Goal: Information Seeking & Learning: Learn about a topic

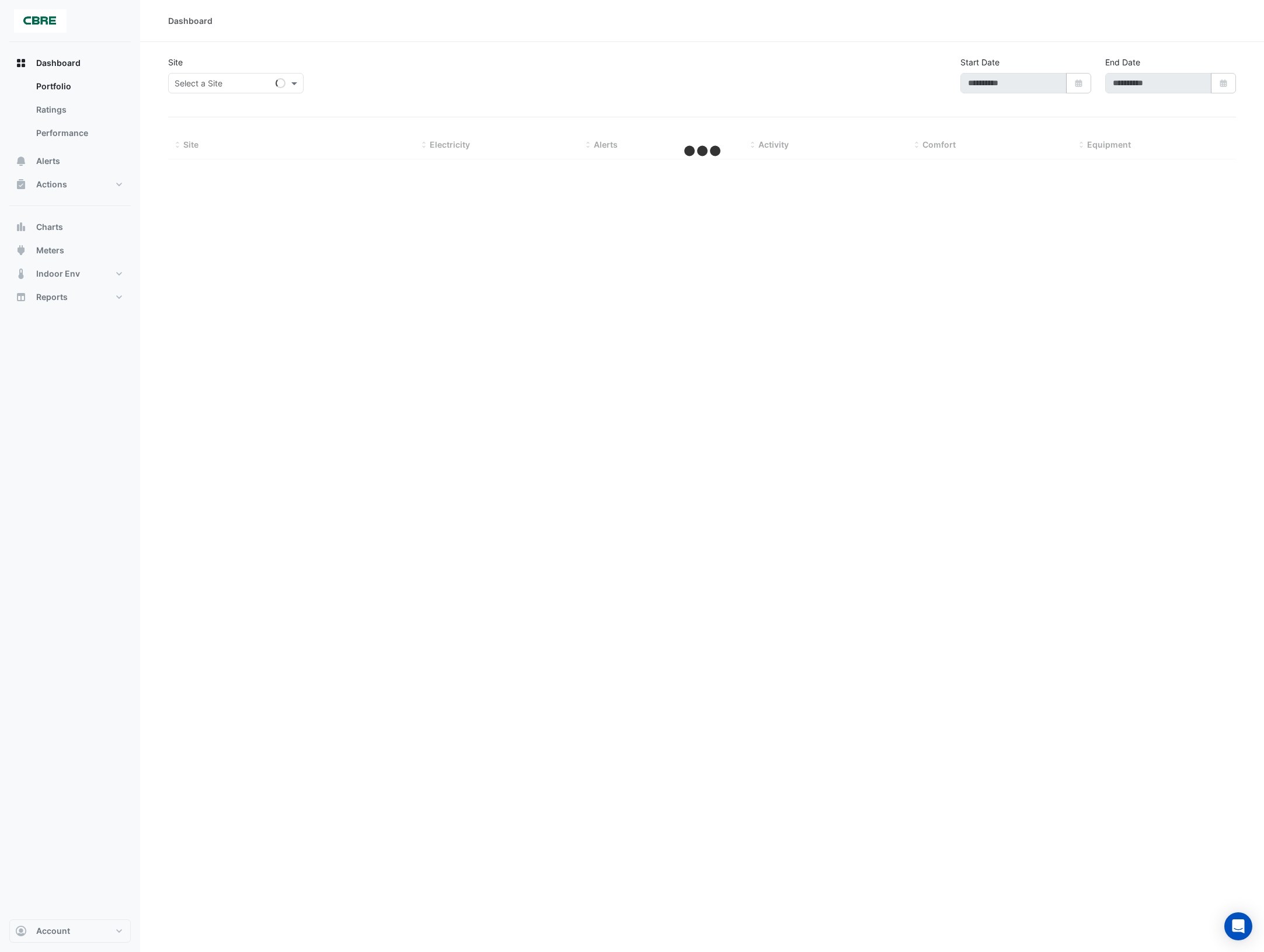
type input "**********"
select select "***"
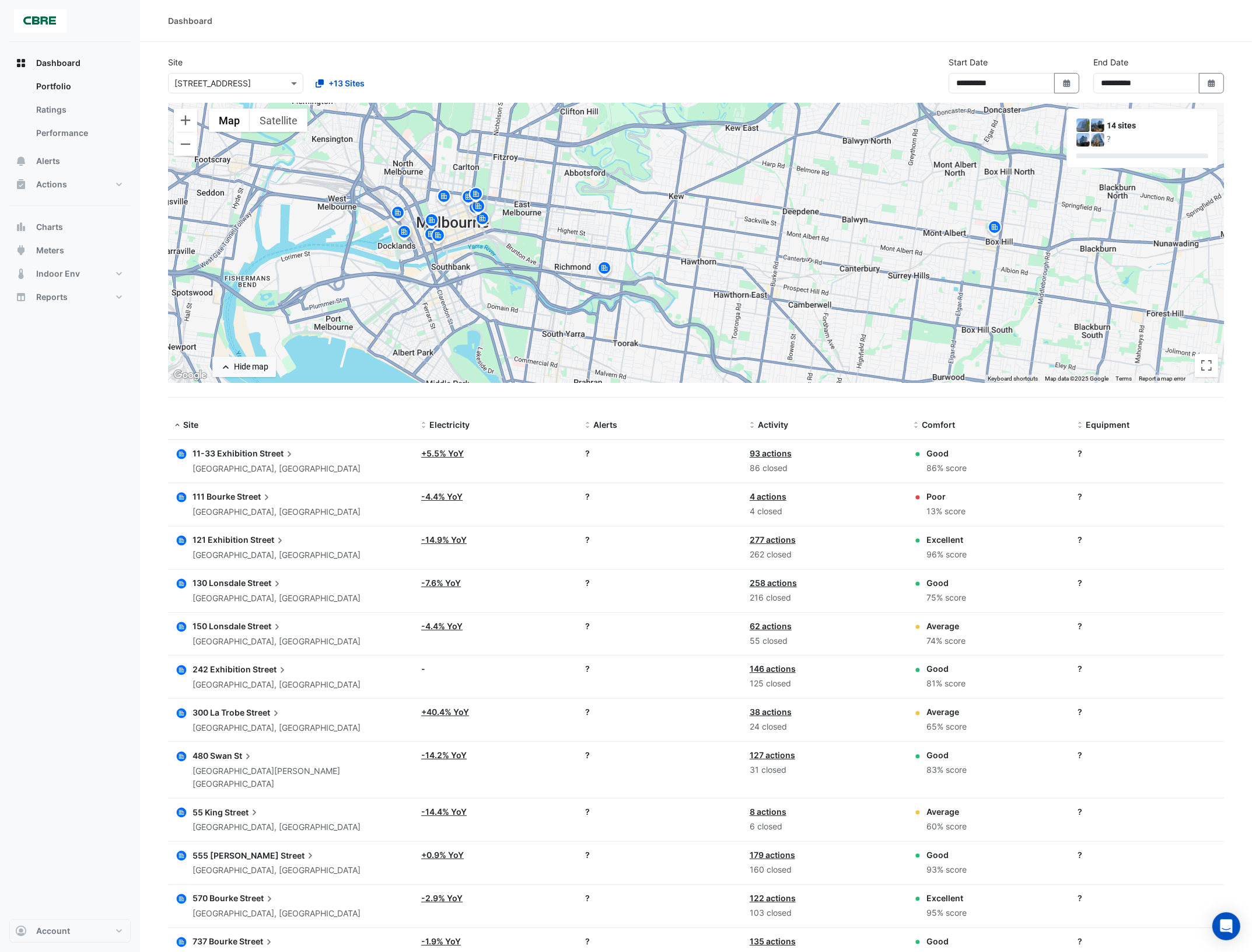
click at [234, 538] on span "121 Exhibition" at bounding box center [220, 539] width 56 height 10
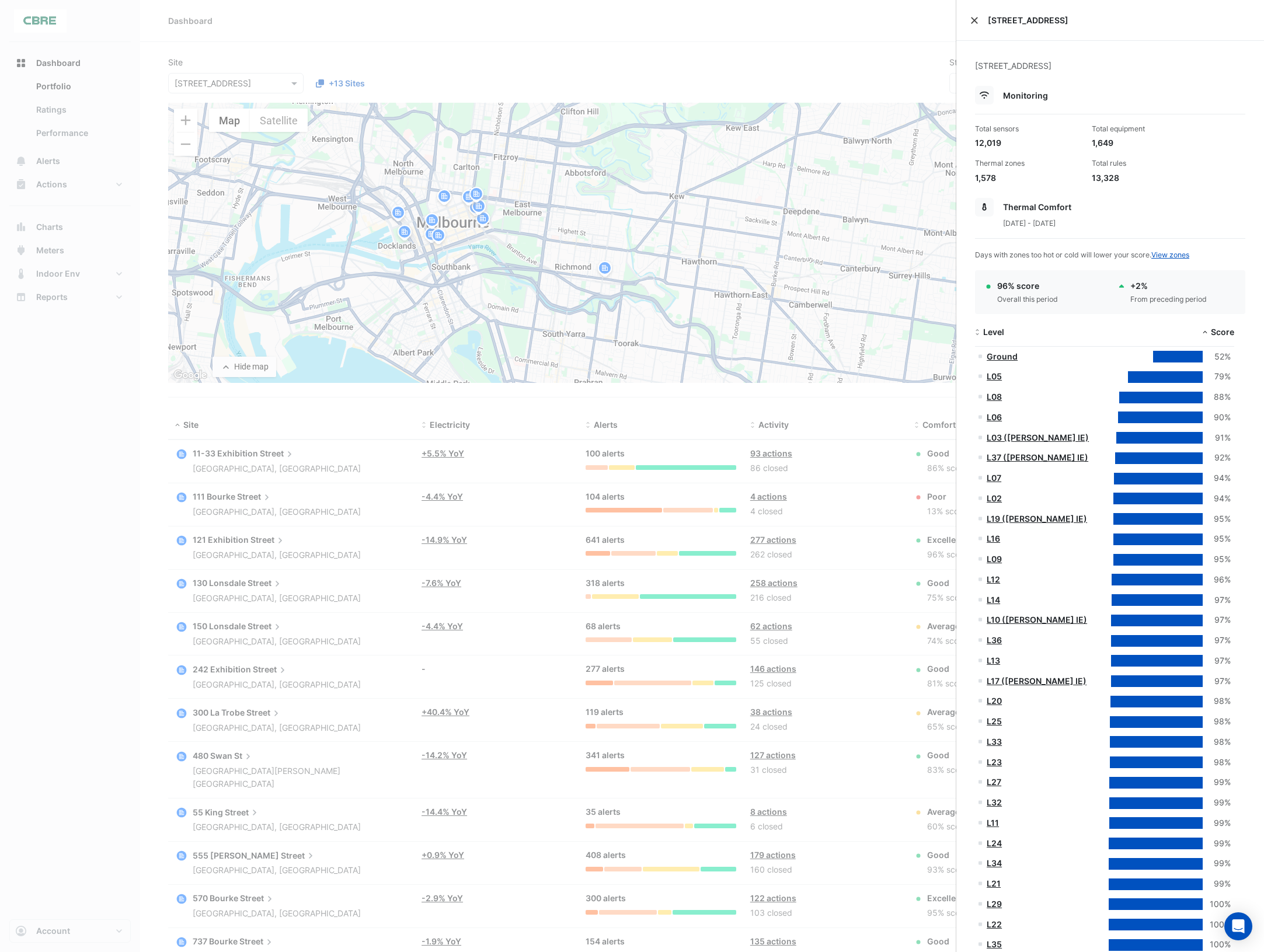
click at [974, 18] on button "Close" at bounding box center [974, 20] width 8 height 8
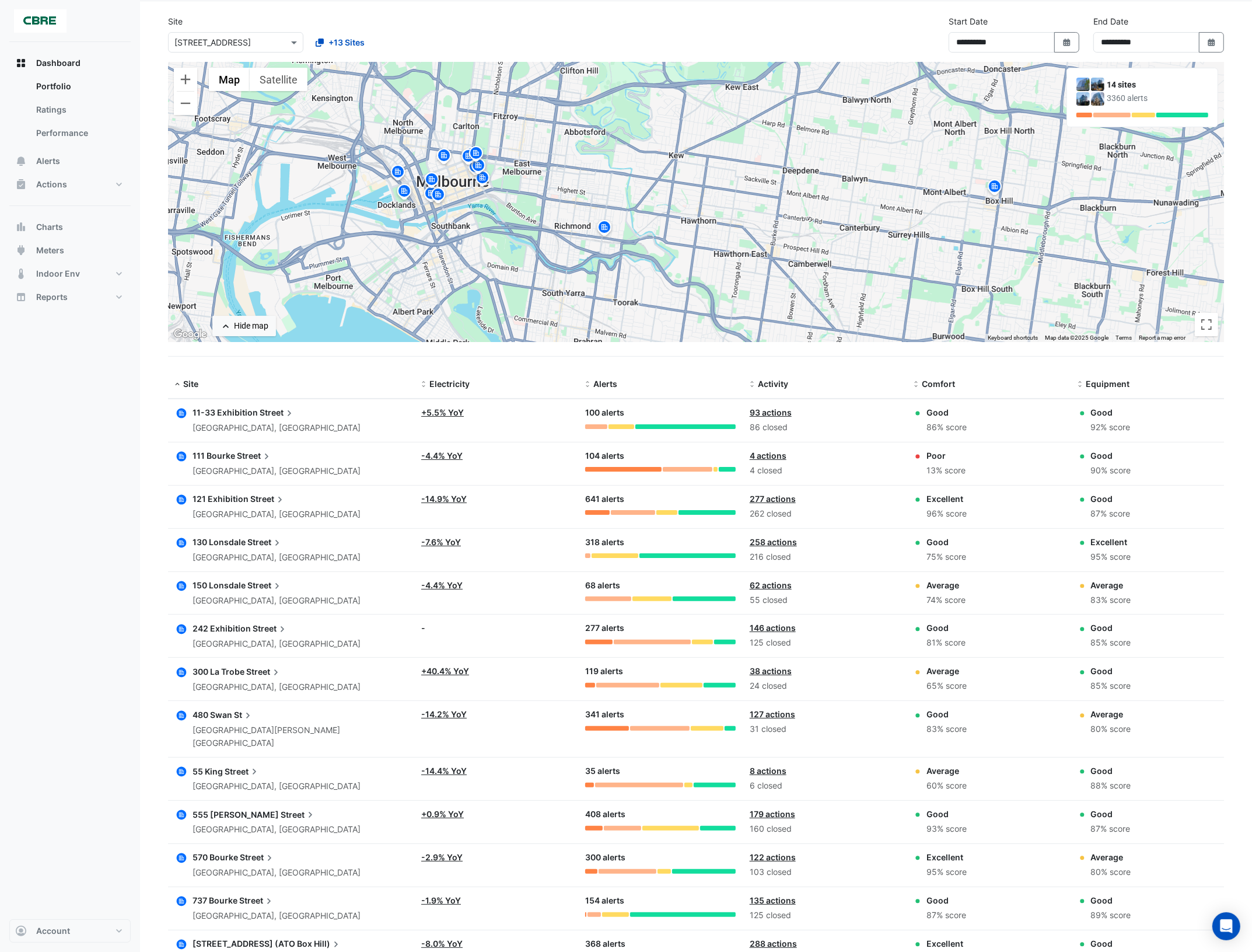
scroll to position [73, 0]
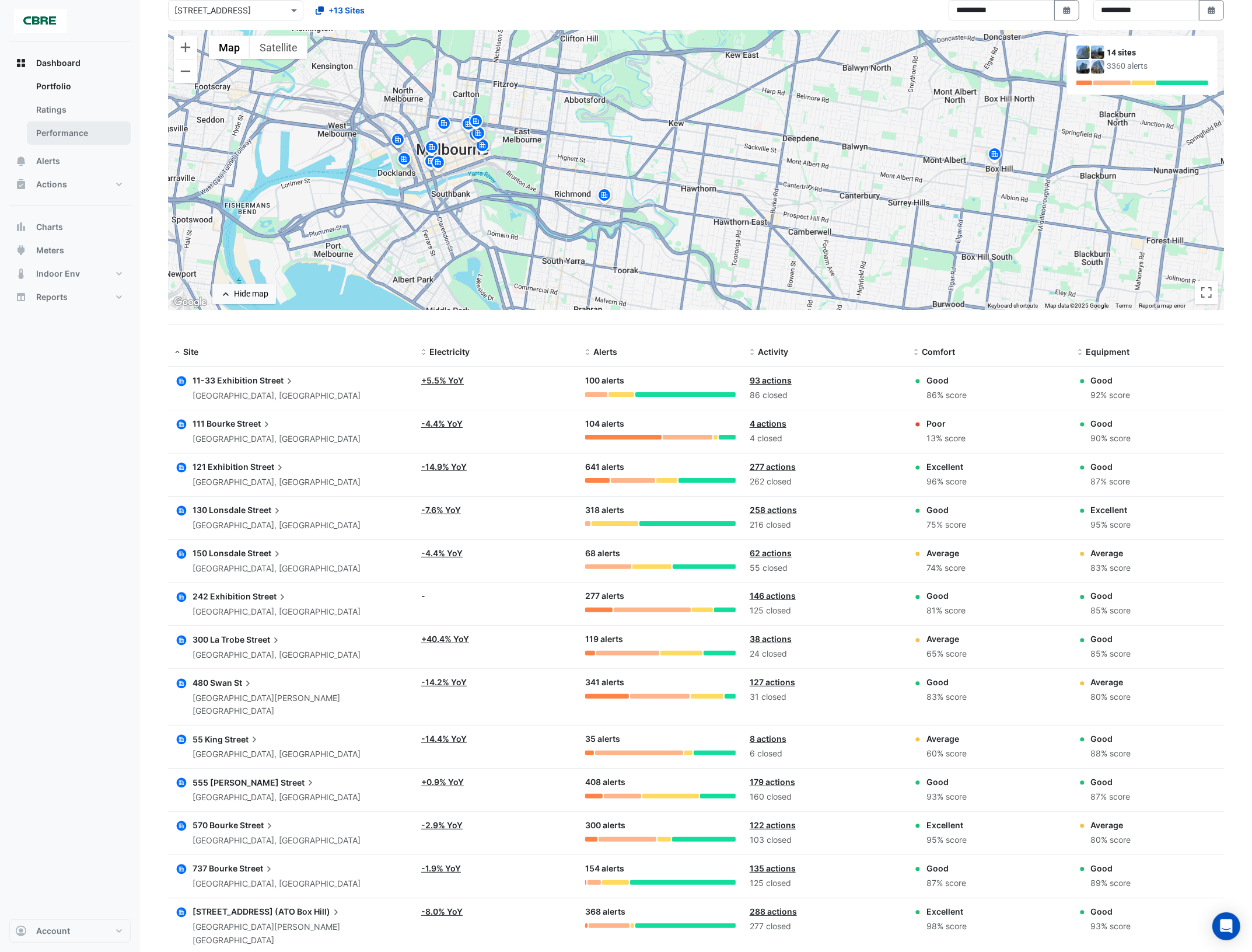
click at [74, 134] on link "Performance" at bounding box center [79, 133] width 104 height 24
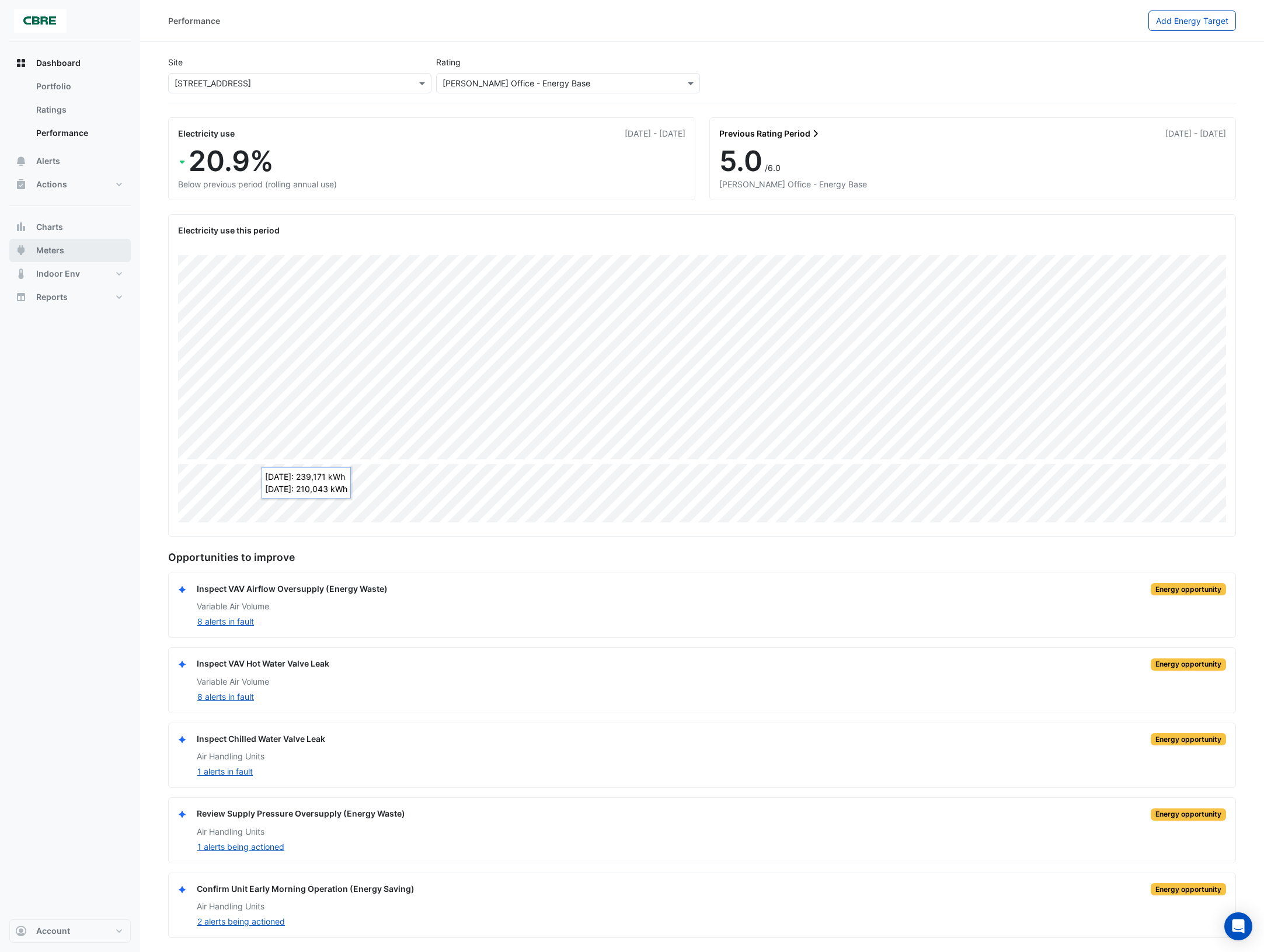
click at [69, 251] on button "Meters" at bounding box center [70, 250] width 121 height 24
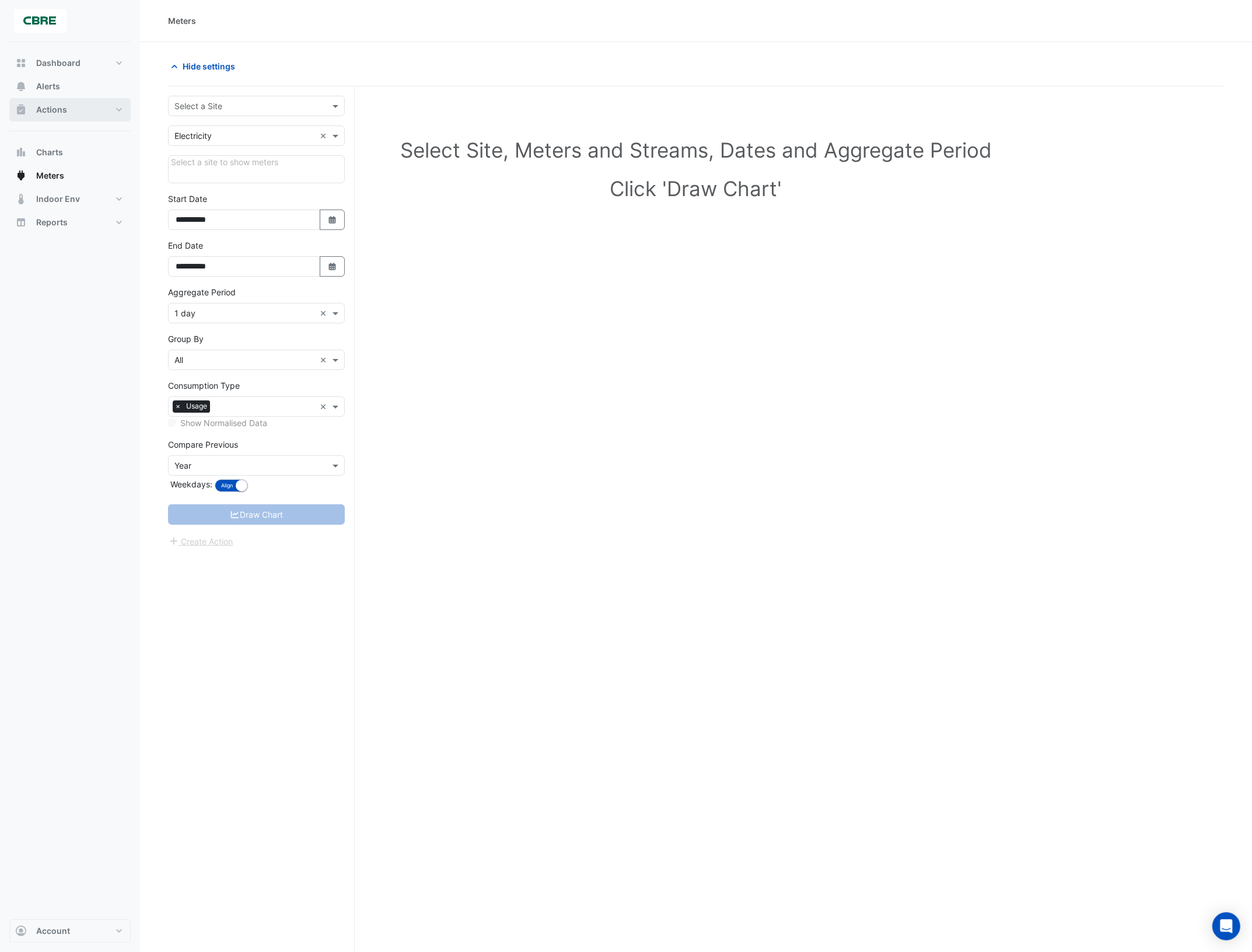
click at [117, 107] on button "Actions" at bounding box center [70, 109] width 121 height 24
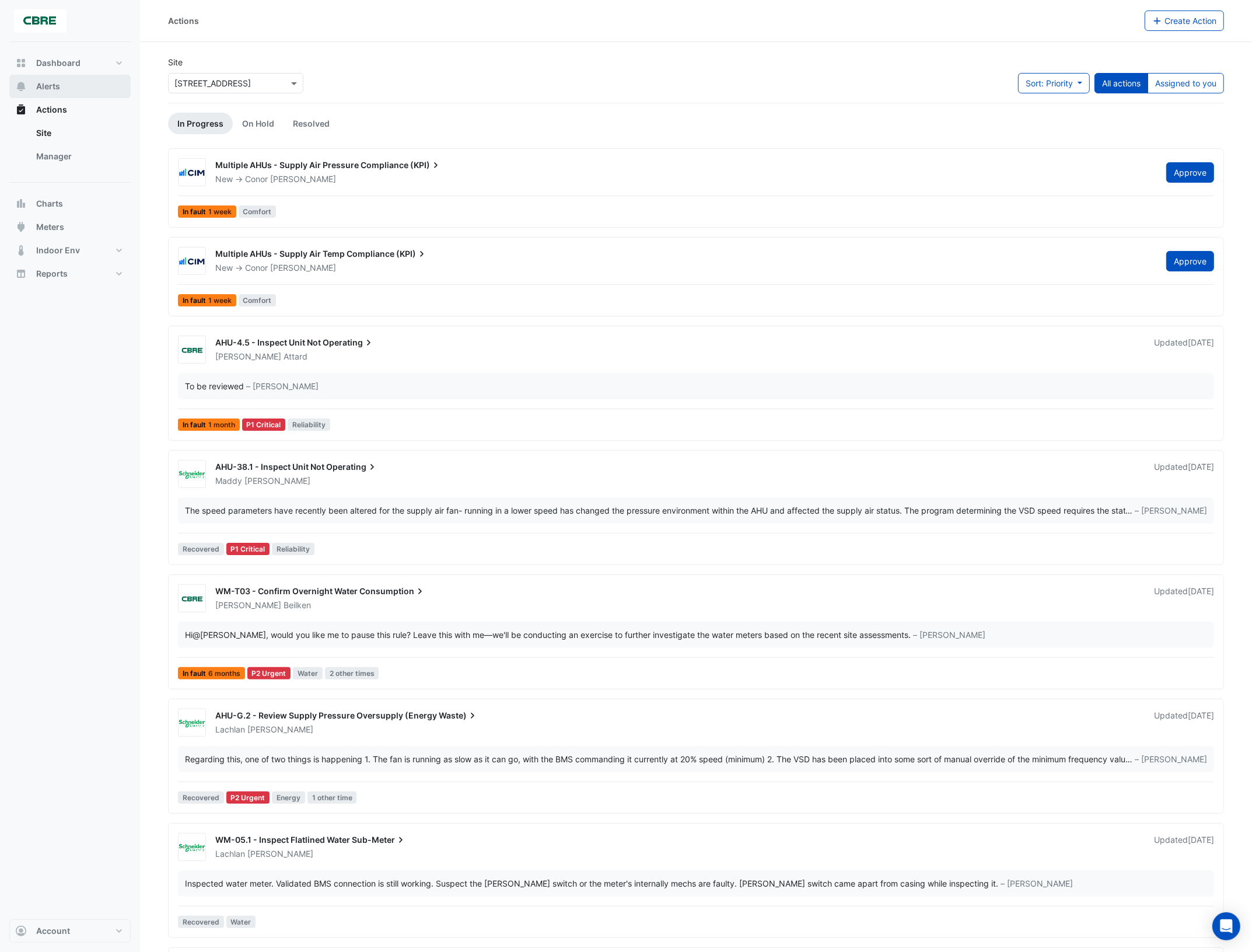
click at [61, 92] on button "Alerts" at bounding box center [70, 86] width 121 height 24
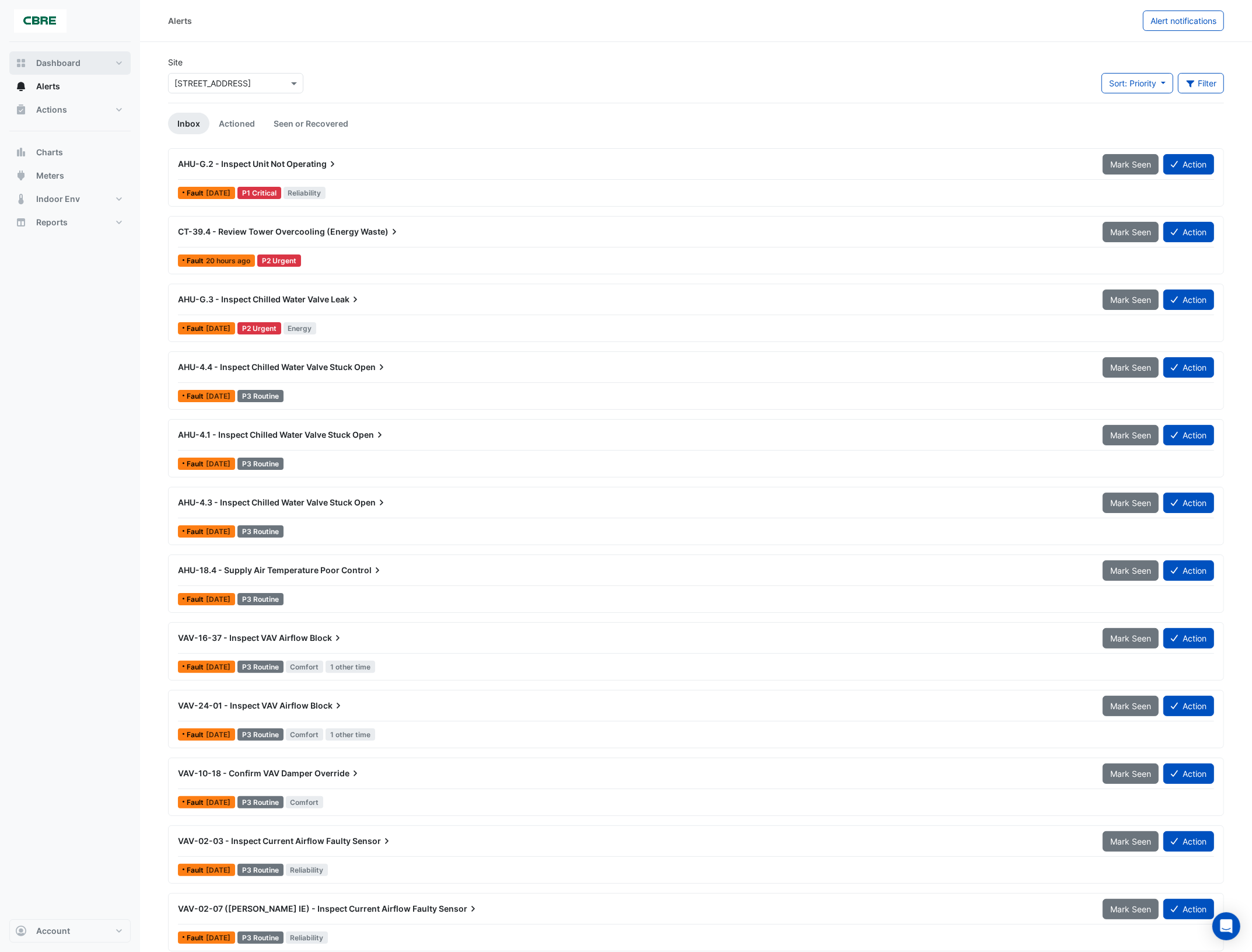
click at [115, 64] on button "Dashboard" at bounding box center [70, 63] width 121 height 24
select select "***"
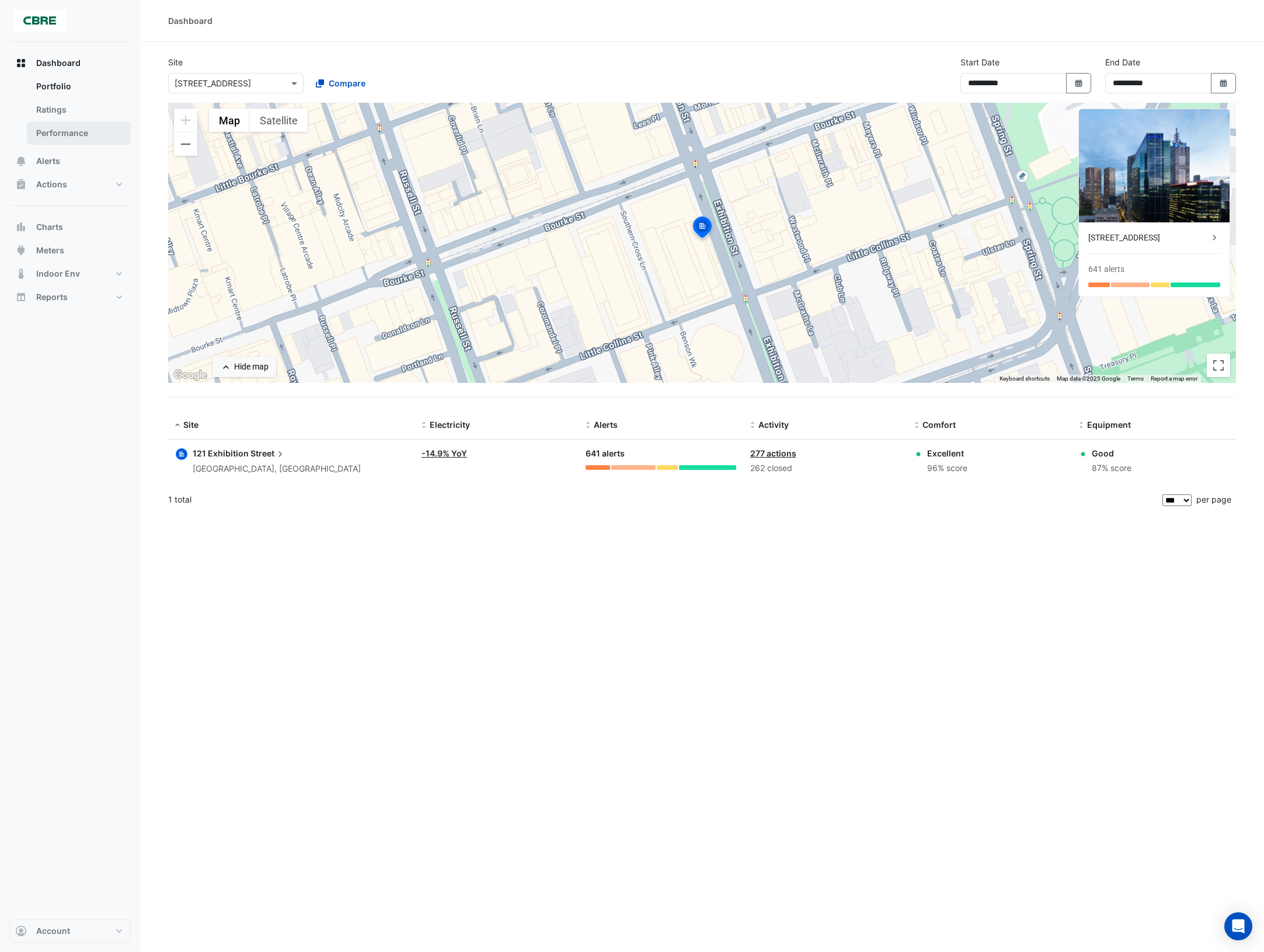
click at [75, 130] on link "Performance" at bounding box center [79, 133] width 104 height 24
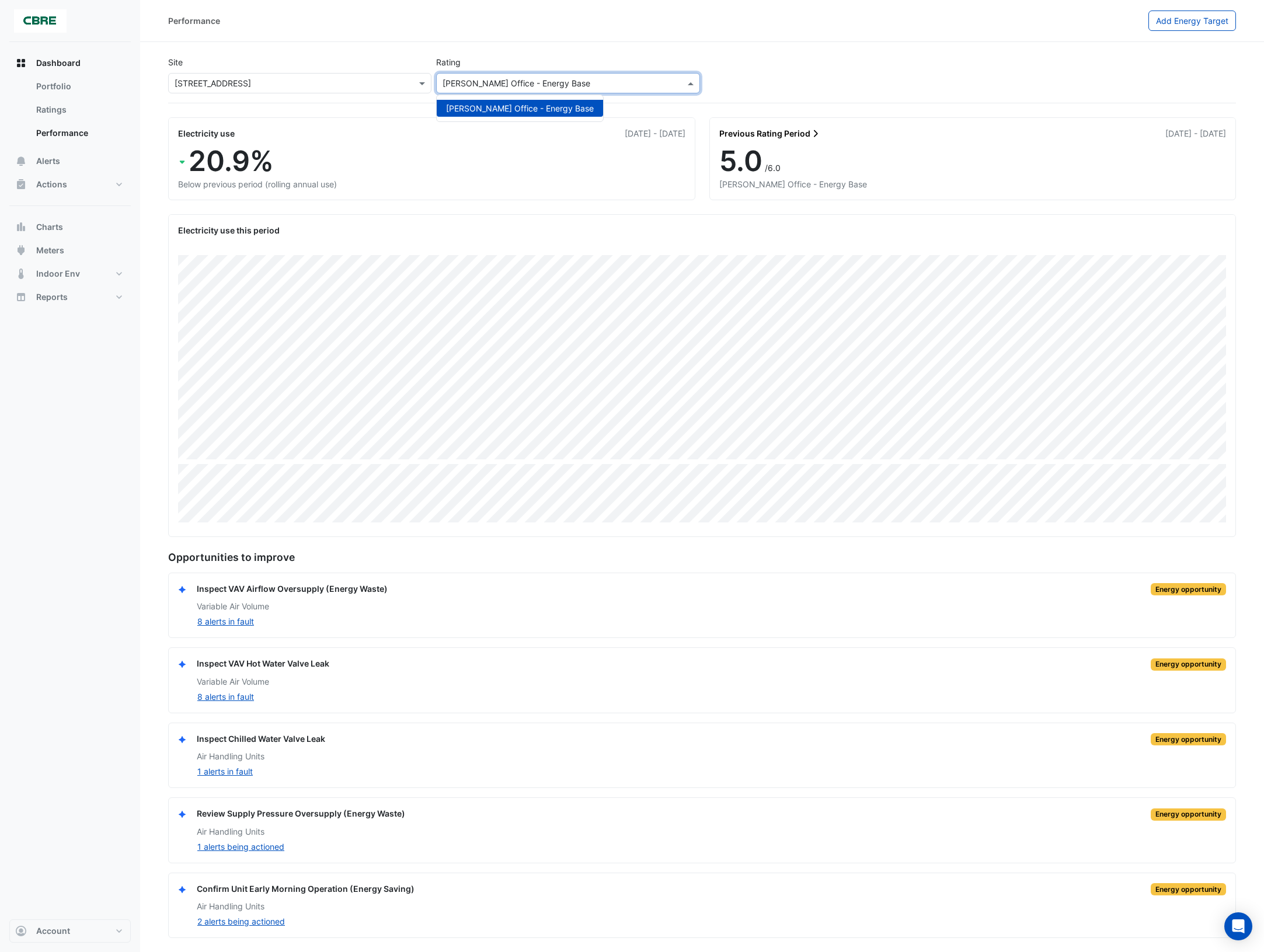
click at [617, 84] on input "text" at bounding box center [556, 84] width 227 height 12
click at [806, 72] on div "Site × [STREET_ADDRESS] Rating [PERSON_NAME] Office - Energy Base [PERSON_NAME]…" at bounding box center [702, 77] width 1072 height 51
click at [67, 227] on button "Charts" at bounding box center [70, 227] width 121 height 24
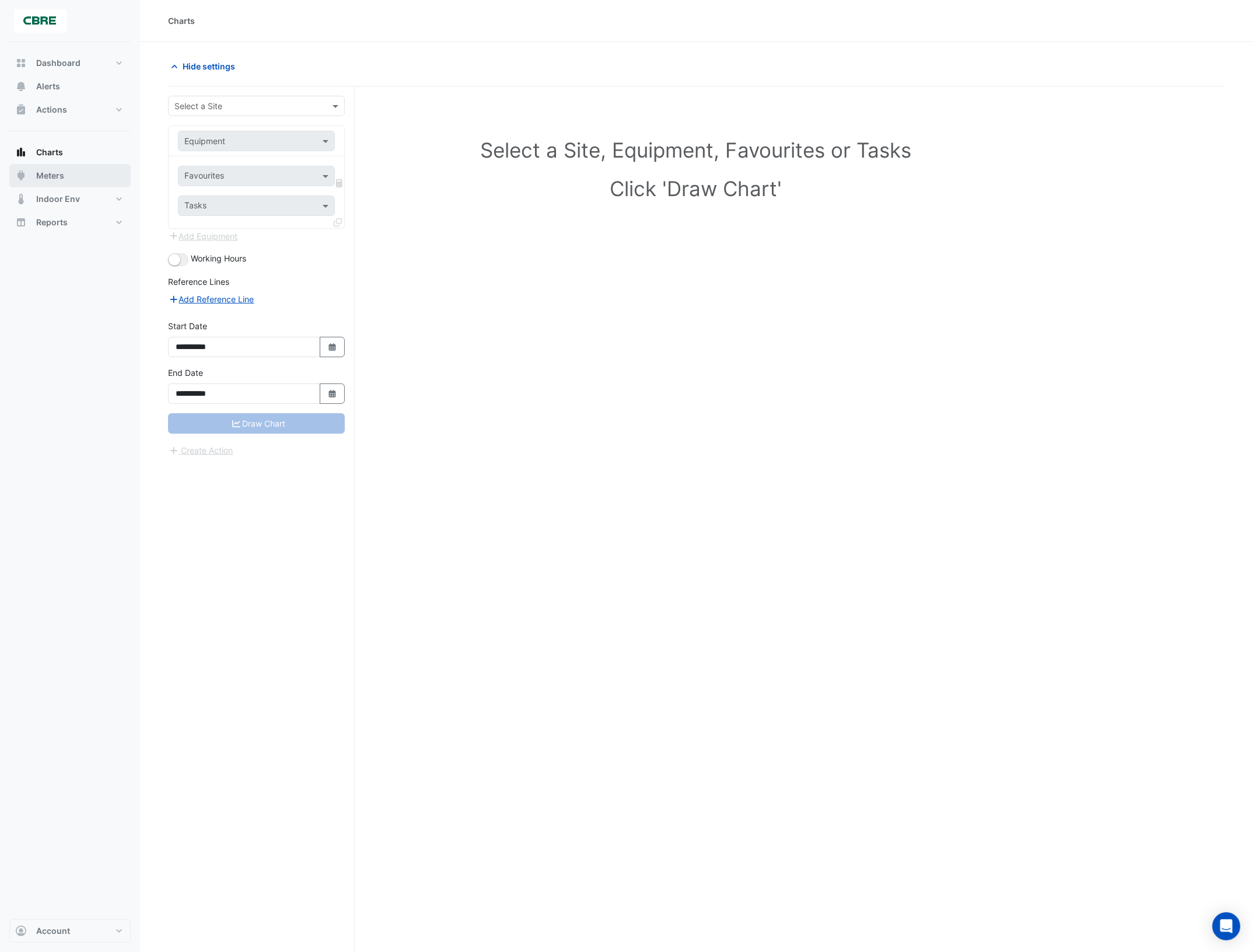
click at [72, 178] on button "Meters" at bounding box center [70, 175] width 121 height 24
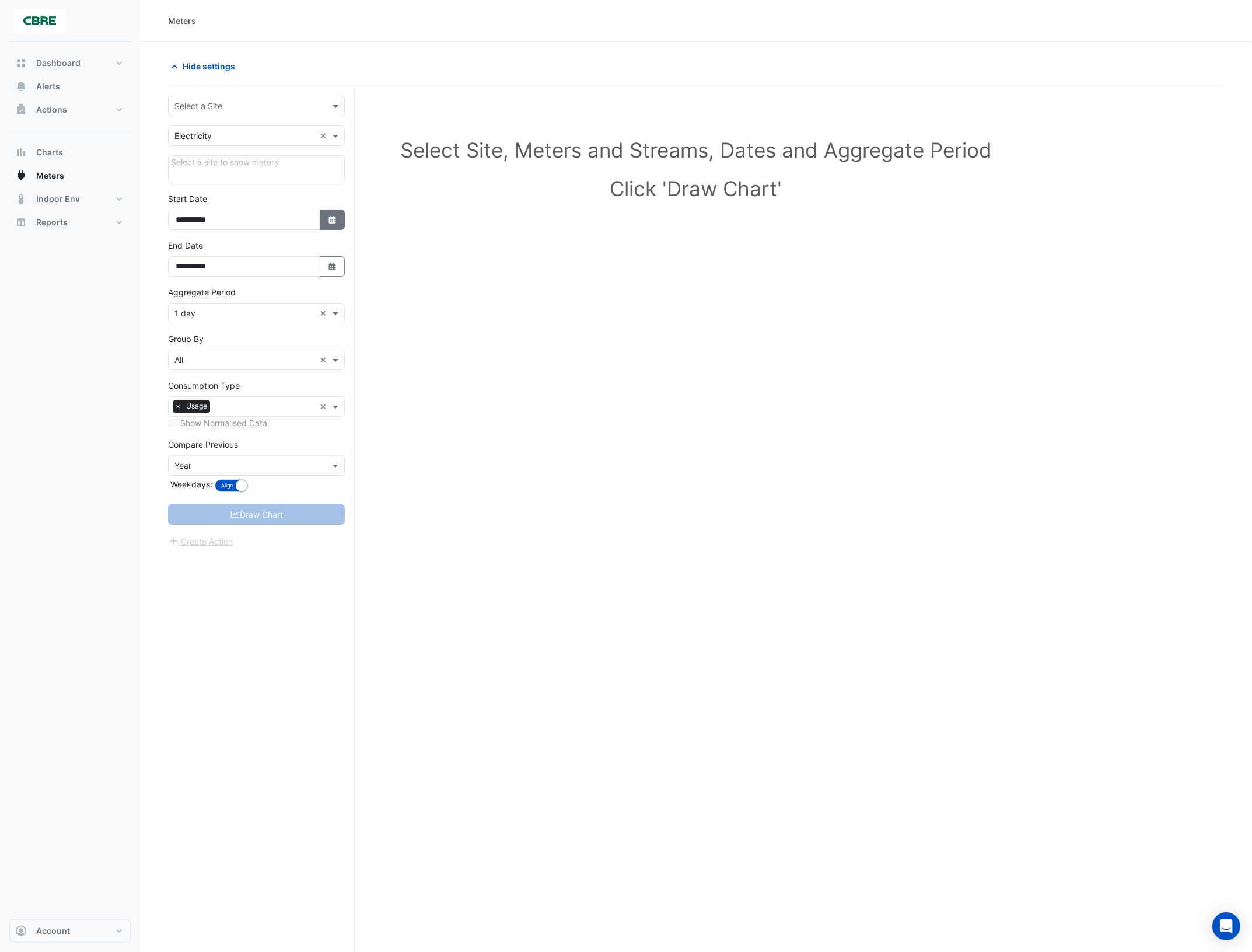
click at [330, 217] on icon "Select Date" at bounding box center [333, 220] width 11 height 8
select select "*"
select select "****"
click at [186, 67] on span "Previous month" at bounding box center [188, 67] width 9 height 9
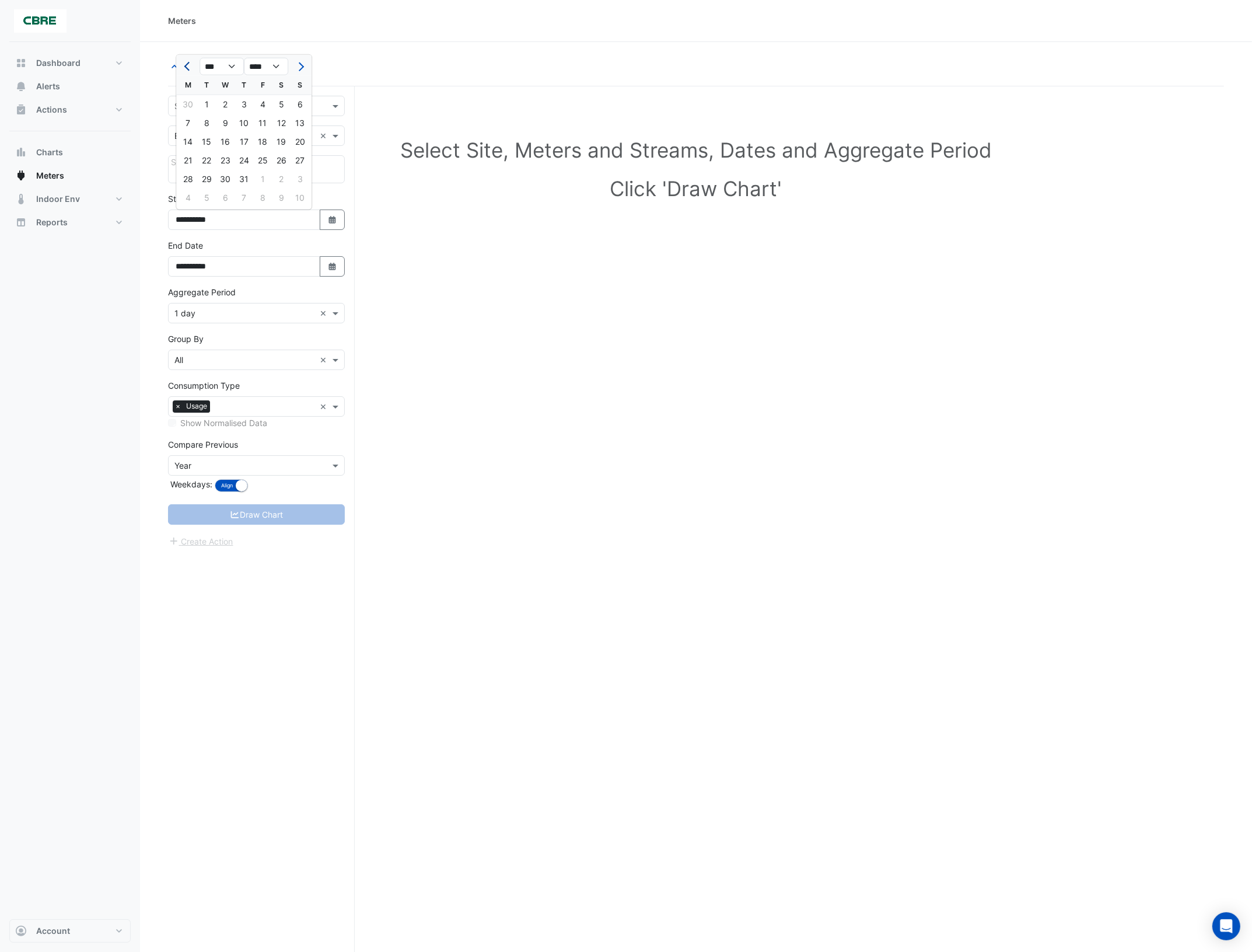
click at [185, 66] on span "Previous month" at bounding box center [188, 67] width 9 height 9
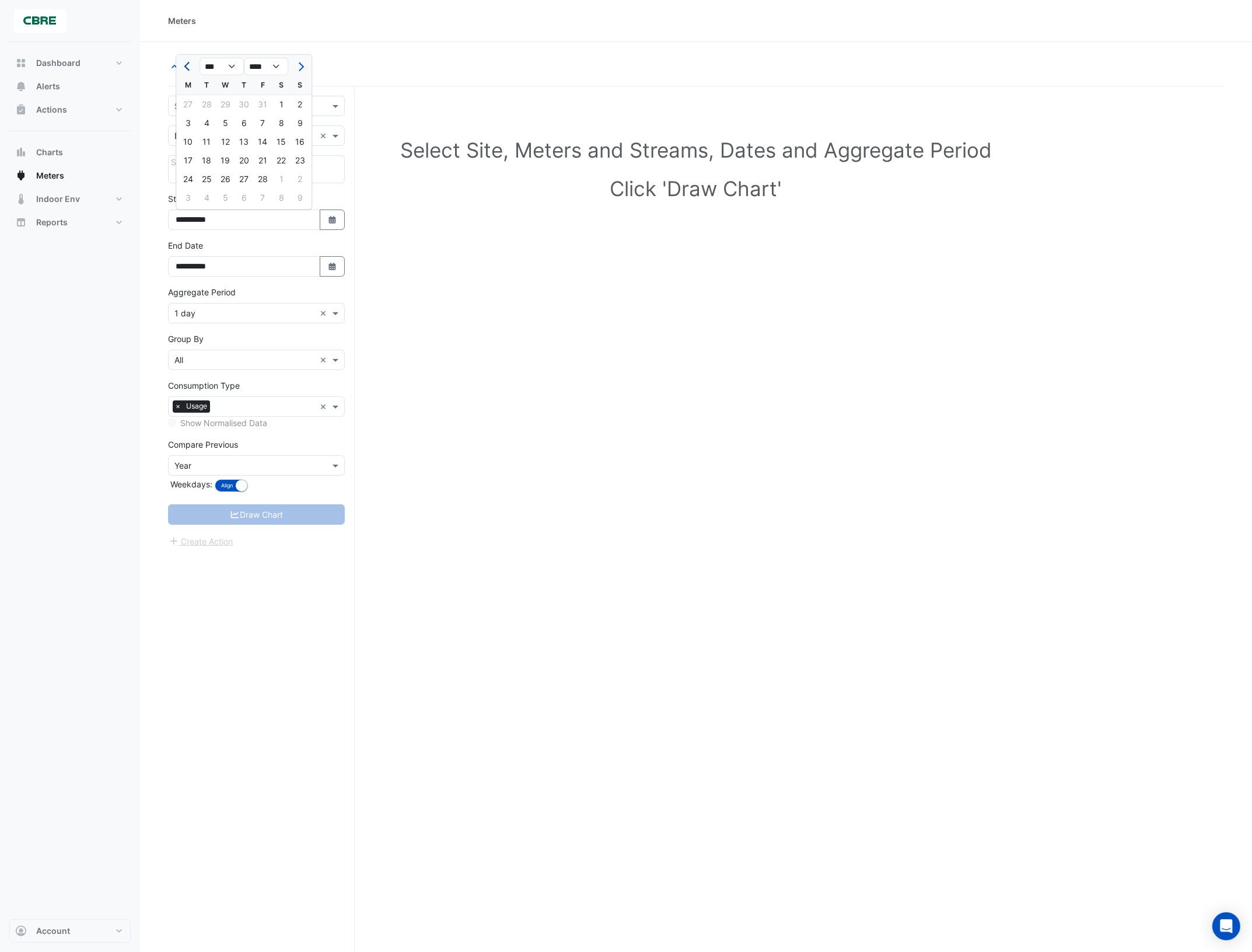
click at [185, 66] on span "Previous month" at bounding box center [188, 67] width 9 height 9
select select "**"
select select "****"
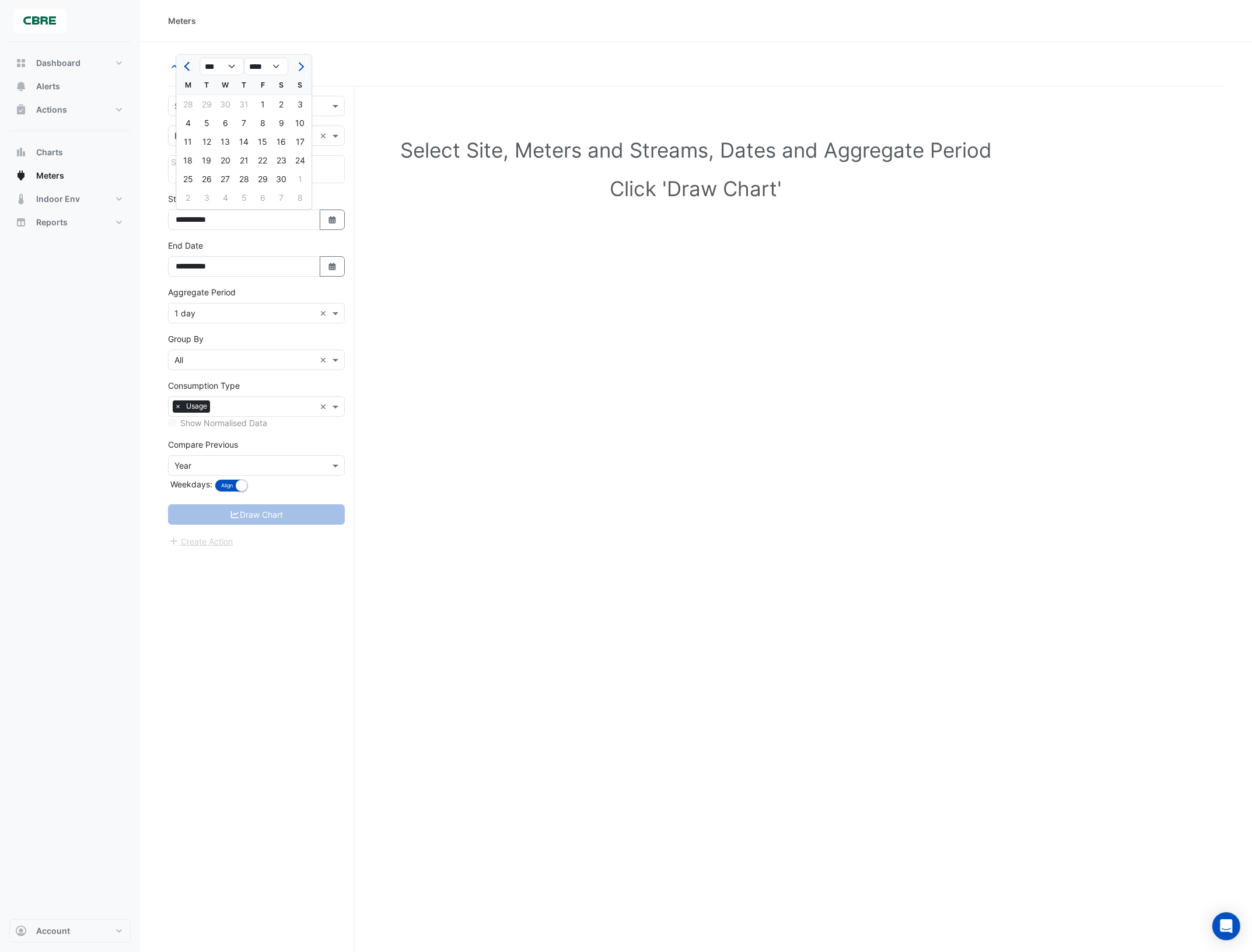
click at [185, 66] on span "Previous month" at bounding box center [188, 67] width 9 height 9
select select "*"
click at [245, 105] on div "1" at bounding box center [244, 105] width 19 height 19
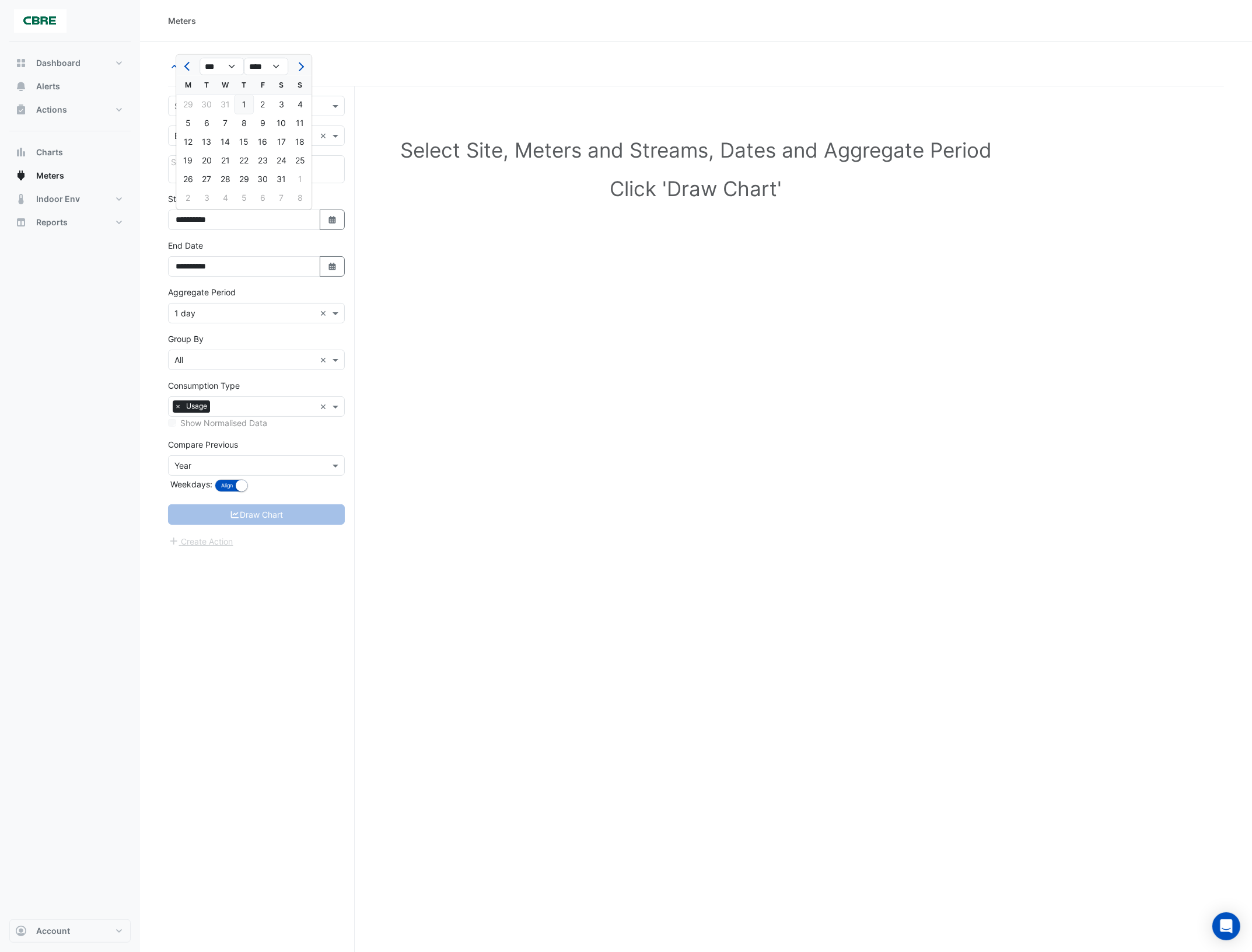
type input "**********"
click at [275, 109] on input "text" at bounding box center [245, 107] width 140 height 12
click at [229, 161] on span "[STREET_ADDRESS]" at bounding box center [216, 165] width 76 height 10
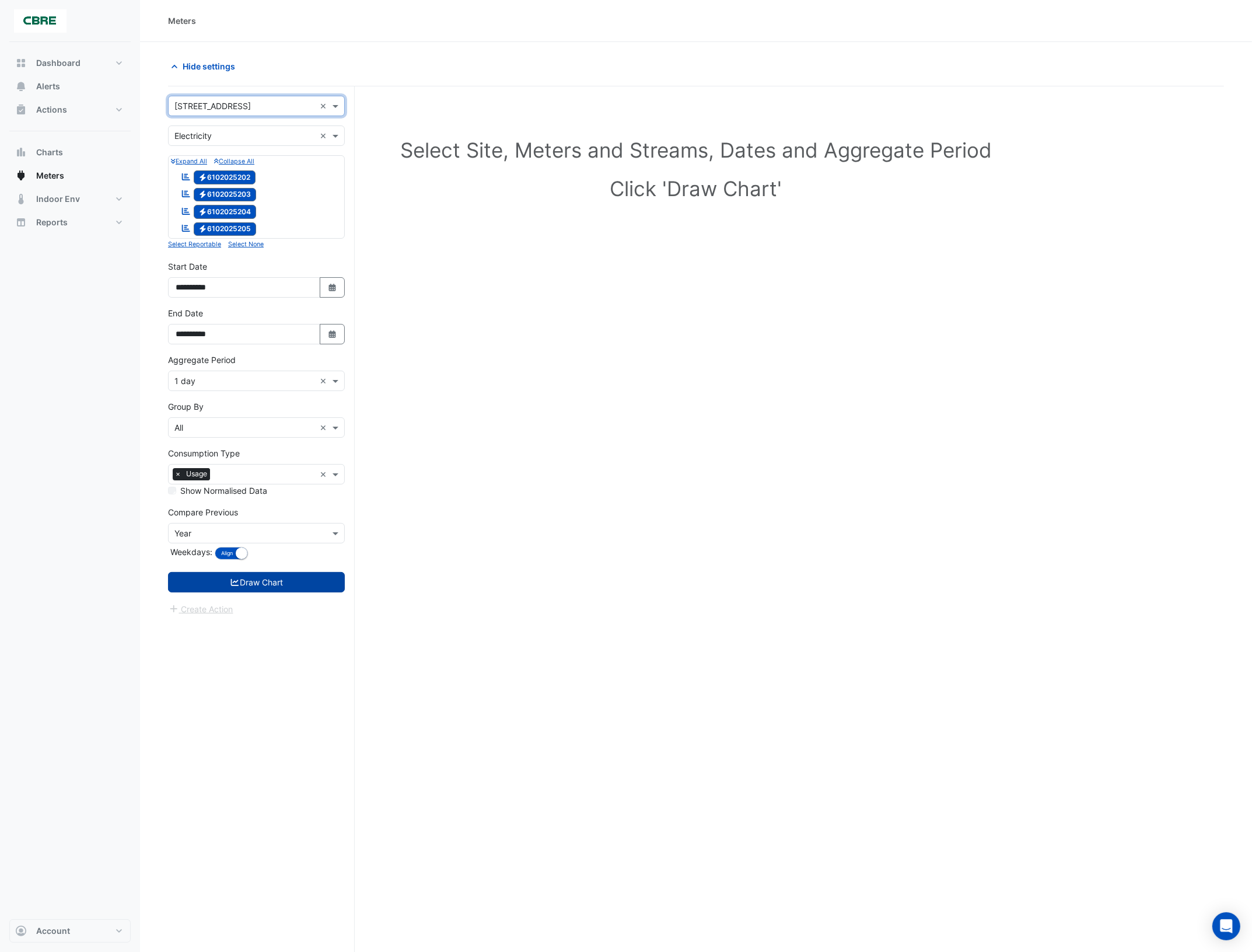
click at [264, 580] on button "Draw Chart" at bounding box center [256, 582] width 177 height 20
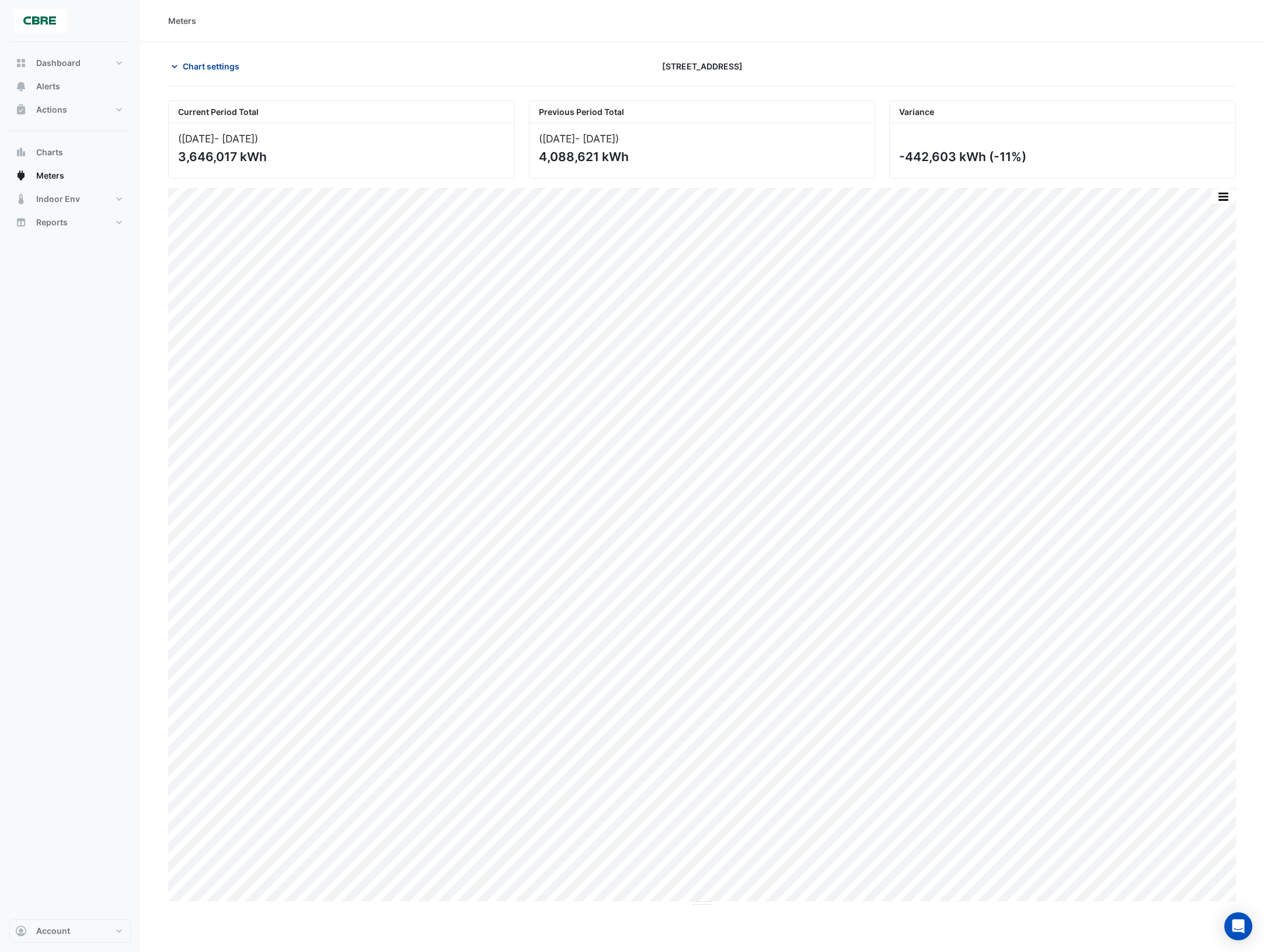
click at [173, 65] on icon "button" at bounding box center [174, 66] width 11 height 11
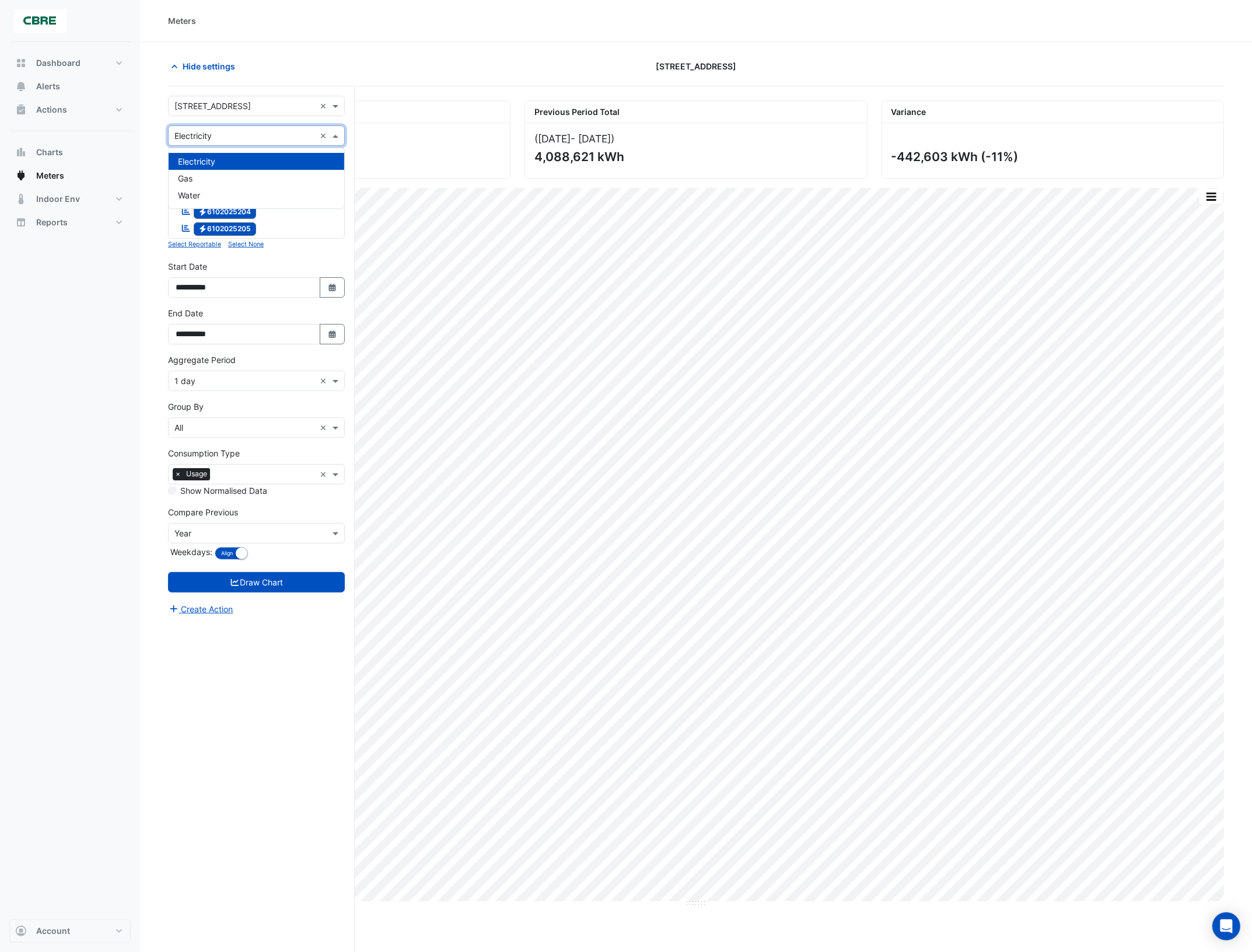
click at [336, 134] on span at bounding box center [337, 136] width 15 height 12
click at [240, 181] on div "Gas" at bounding box center [256, 178] width 175 height 17
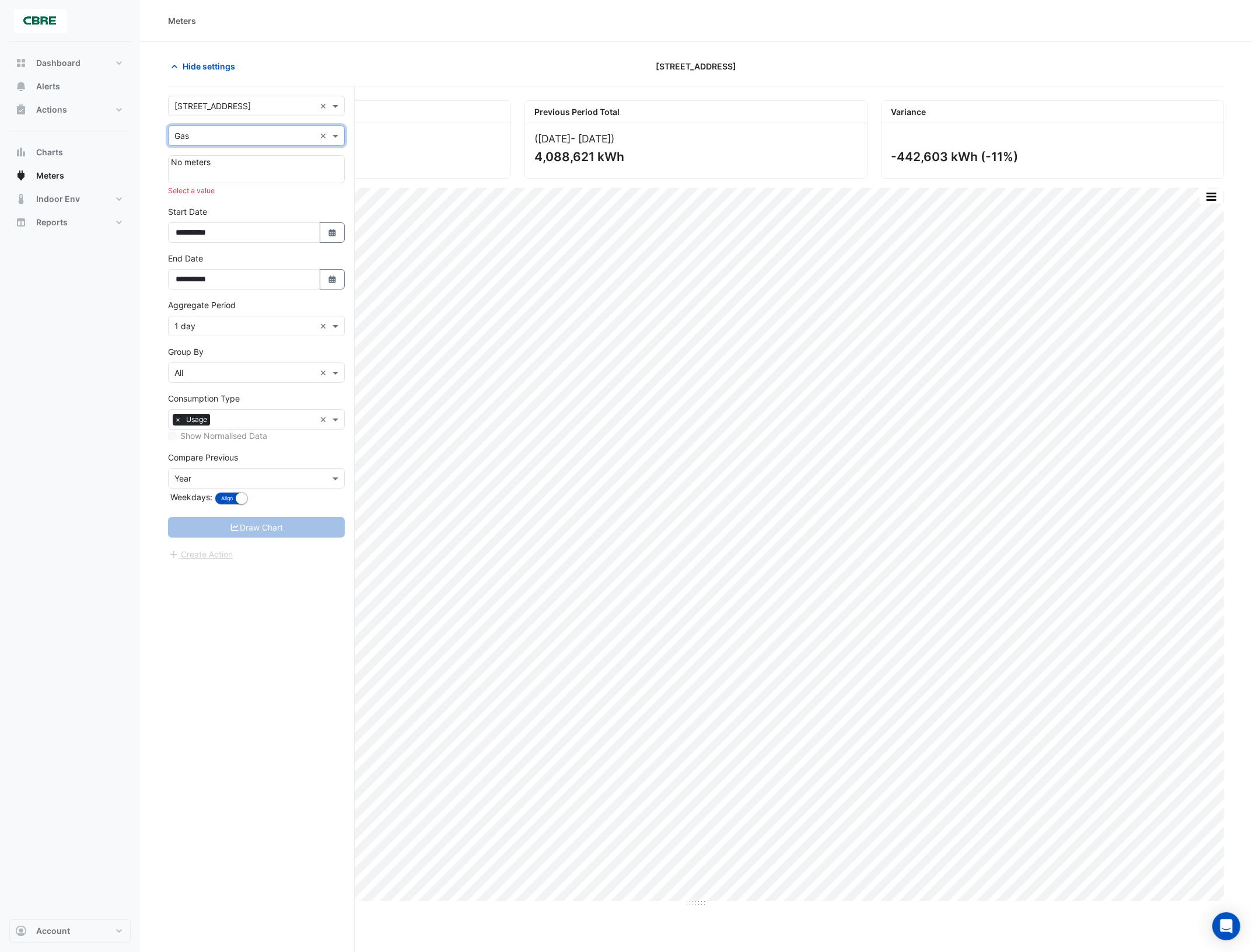
click at [212, 164] on div "No meters" at bounding box center [256, 169] width 177 height 28
click at [335, 137] on span at bounding box center [337, 136] width 15 height 12
click at [233, 194] on div "Water" at bounding box center [256, 195] width 175 height 17
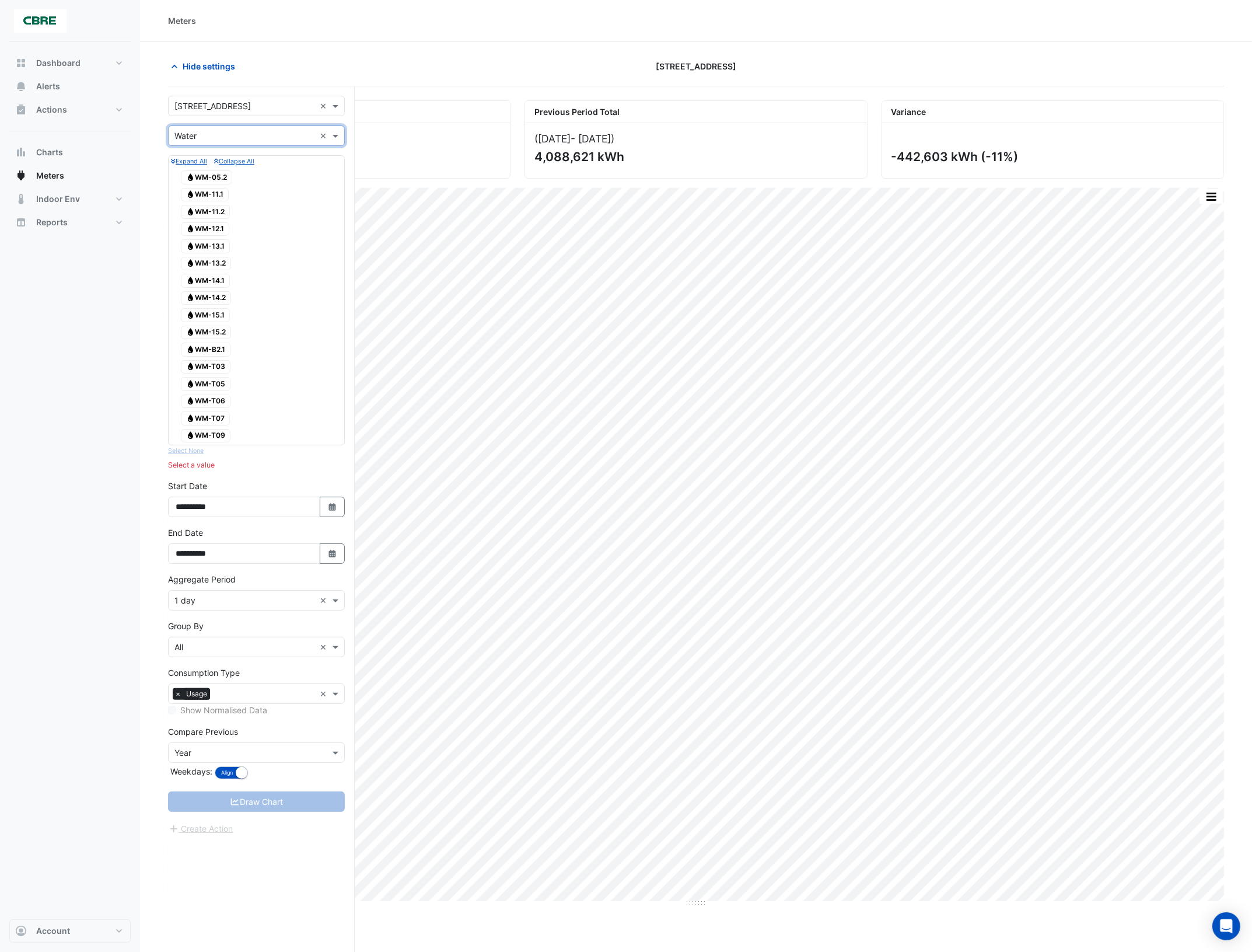
click at [210, 175] on span "Water WM-05.2" at bounding box center [206, 177] width 51 height 14
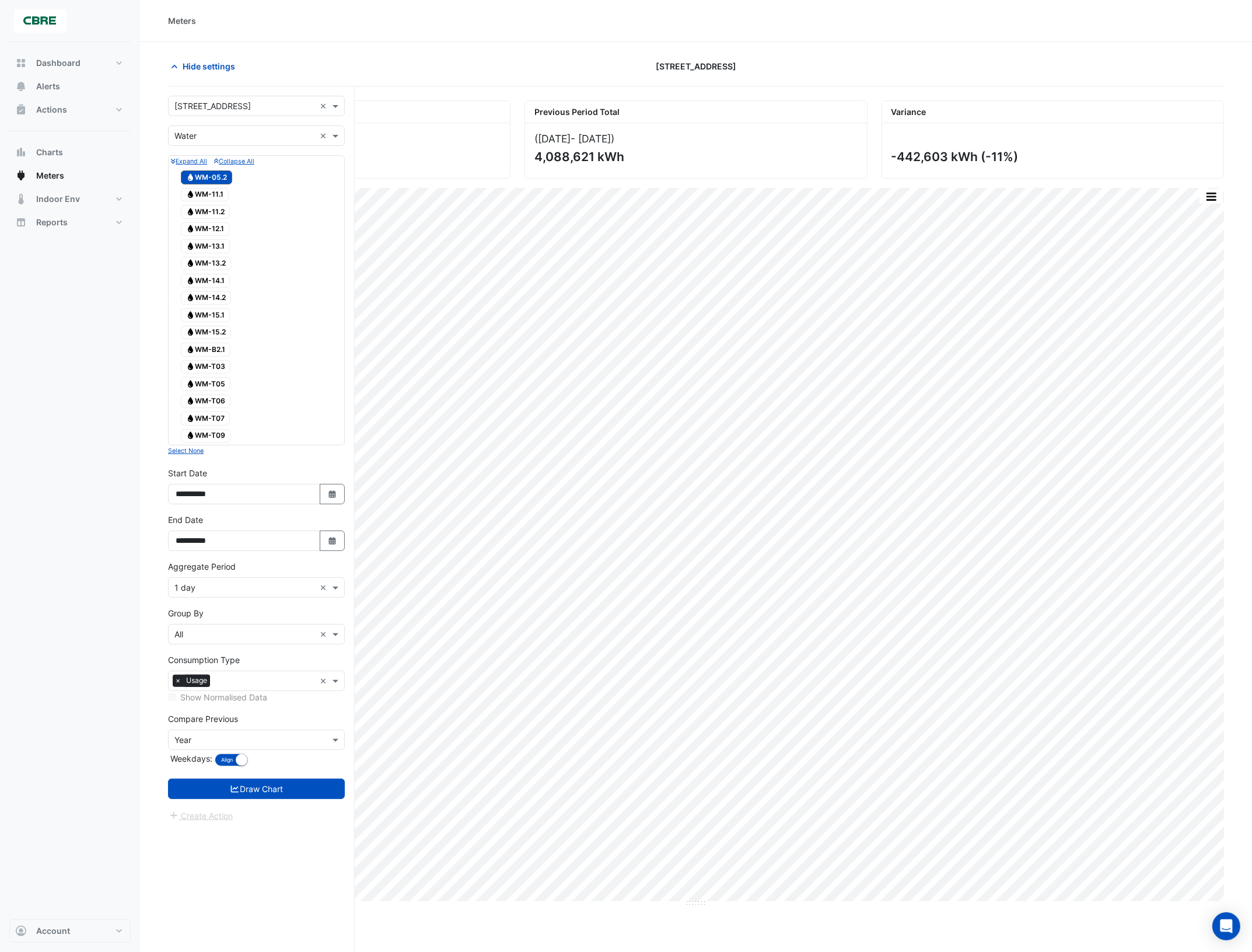
click at [219, 351] on span "Water WM-B2.1" at bounding box center [206, 349] width 50 height 14
click at [217, 334] on span "Water WM-15.2" at bounding box center [206, 333] width 50 height 14
click at [217, 316] on span "Water WM-15.1" at bounding box center [205, 315] width 49 height 14
click at [219, 295] on span "Water WM-14.2" at bounding box center [206, 298] width 50 height 14
click at [219, 277] on span "Water WM-14.1" at bounding box center [205, 281] width 49 height 14
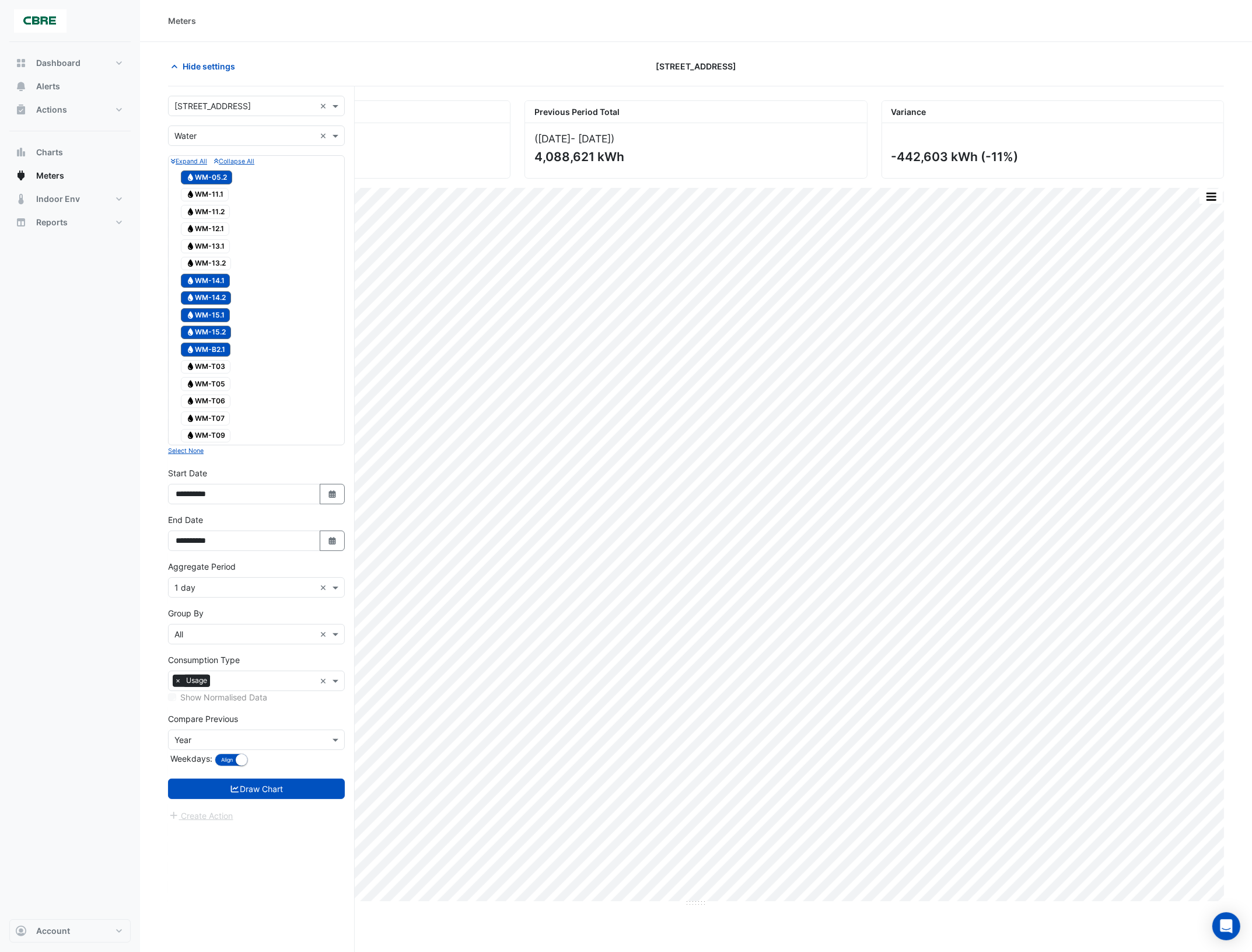
click at [218, 253] on span "Water WM-13.1" at bounding box center [205, 246] width 49 height 14
click at [217, 231] on span "Water WM-12.1" at bounding box center [205, 229] width 49 height 14
click at [216, 205] on div "Water WM-11.2" at bounding box center [205, 212] width 55 height 16
click at [214, 191] on span "Water WM-11.1" at bounding box center [204, 195] width 48 height 14
click at [219, 263] on span "Water WM-13.2" at bounding box center [206, 264] width 50 height 14
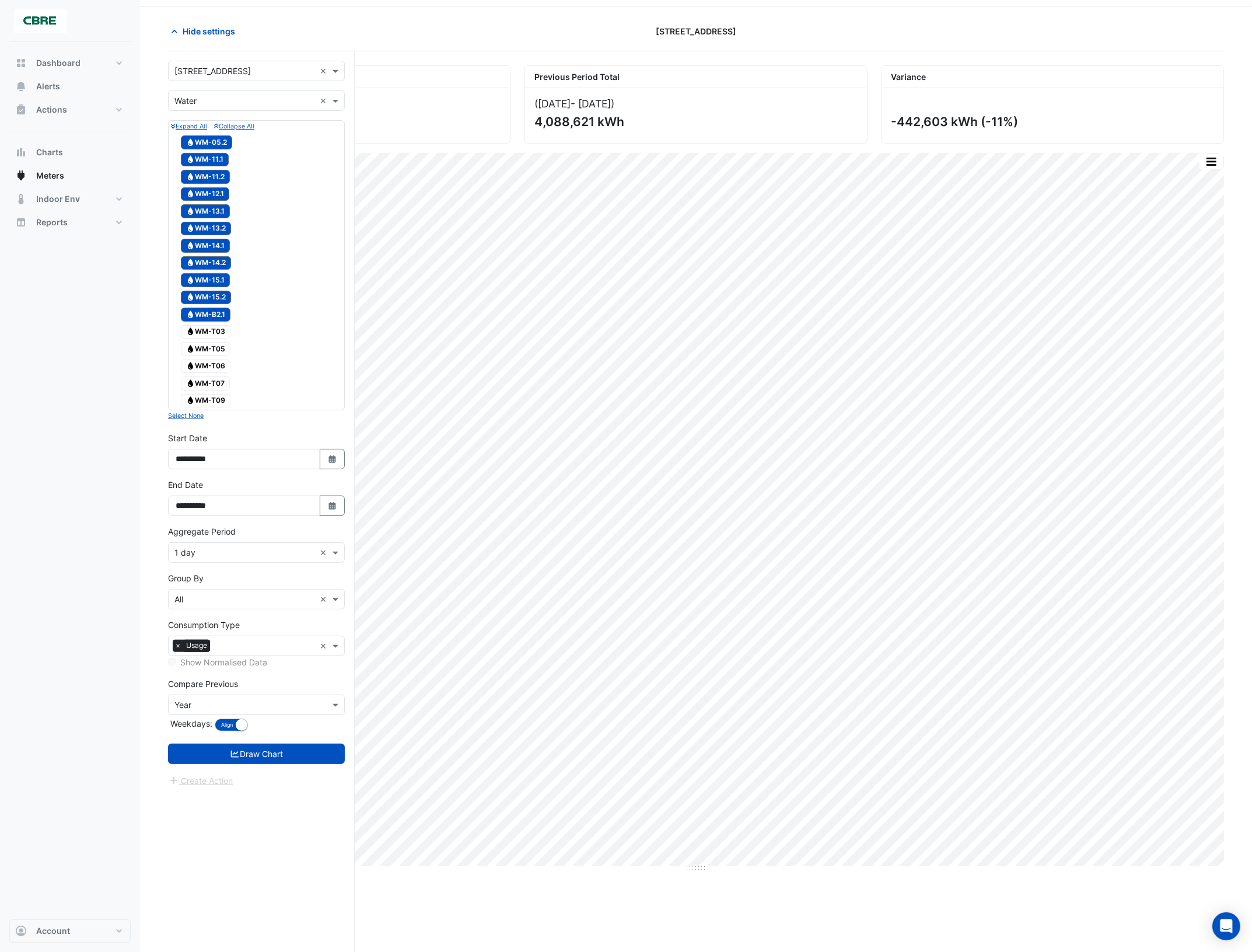
scroll to position [45, 0]
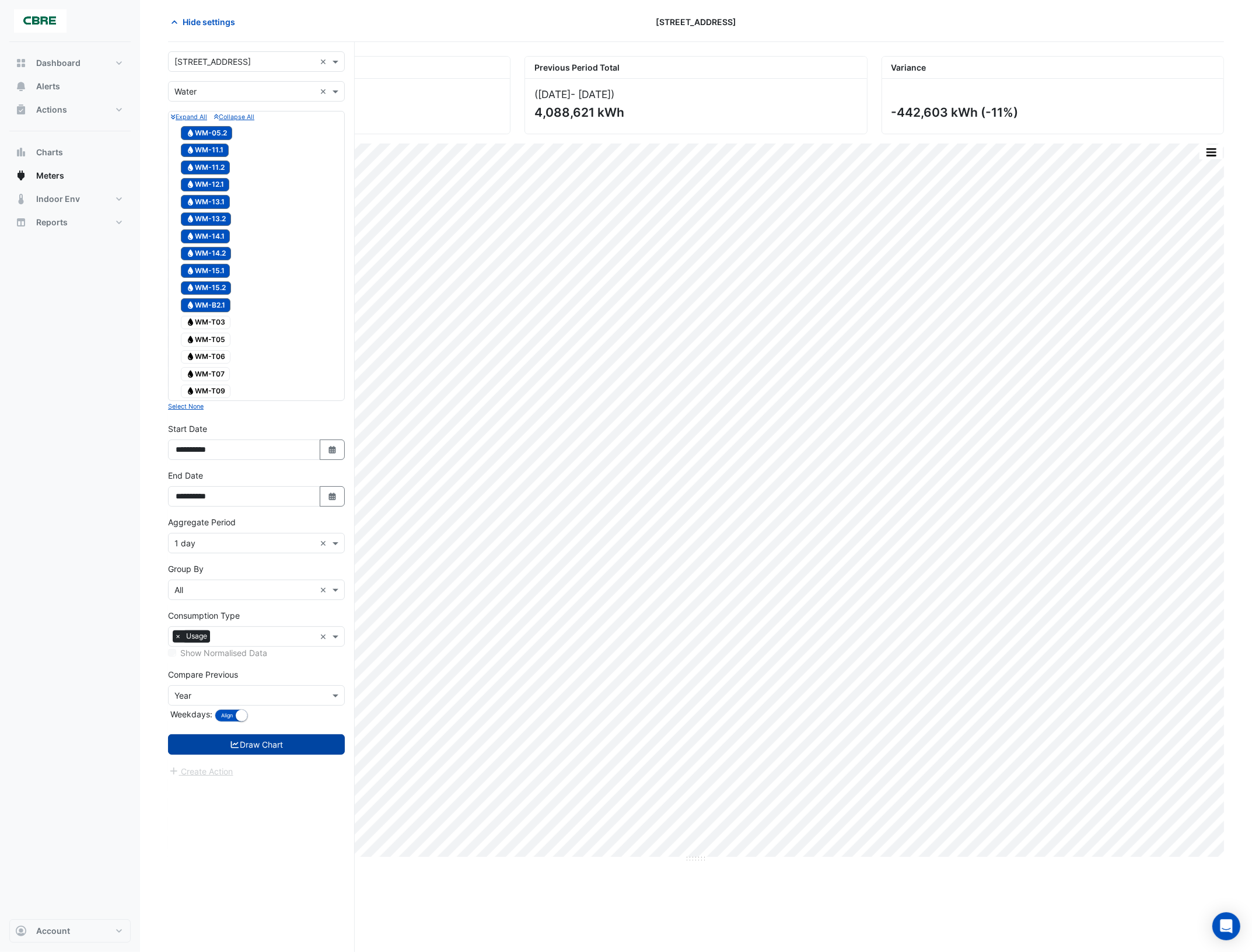
click at [270, 755] on button "Draw Chart" at bounding box center [256, 744] width 177 height 20
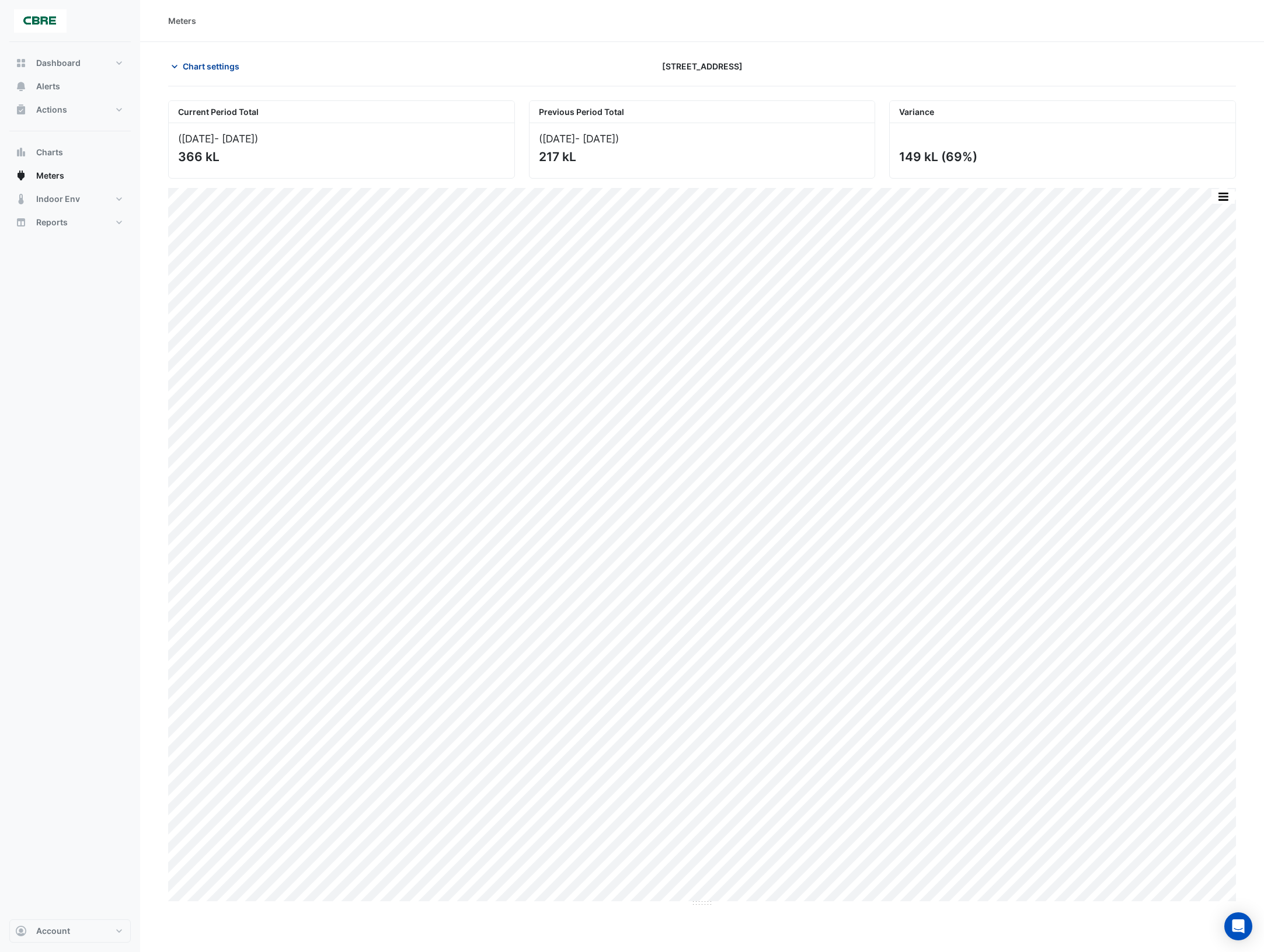
click at [174, 65] on icon "button" at bounding box center [174, 66] width 11 height 11
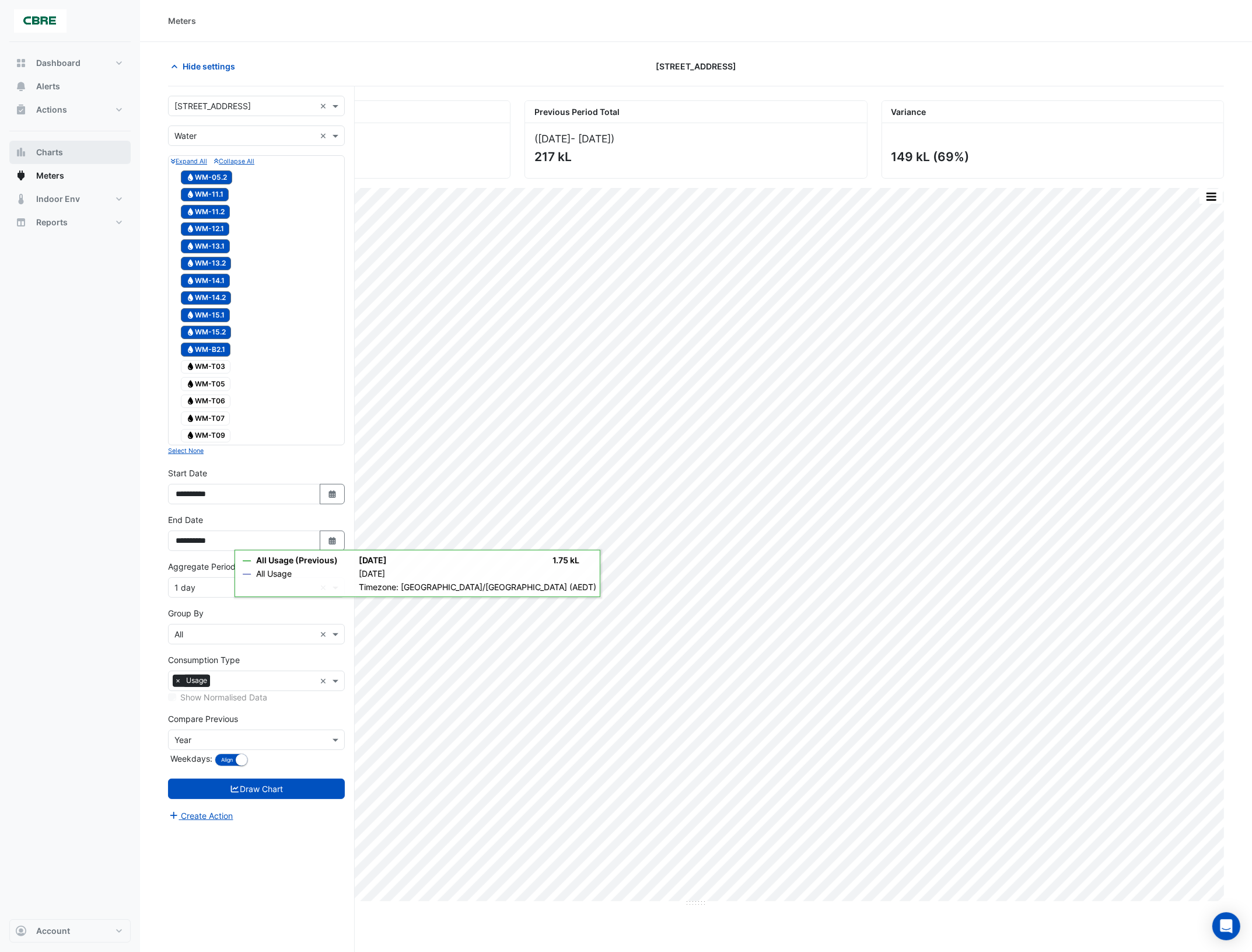
click at [64, 157] on button "Charts" at bounding box center [70, 152] width 121 height 24
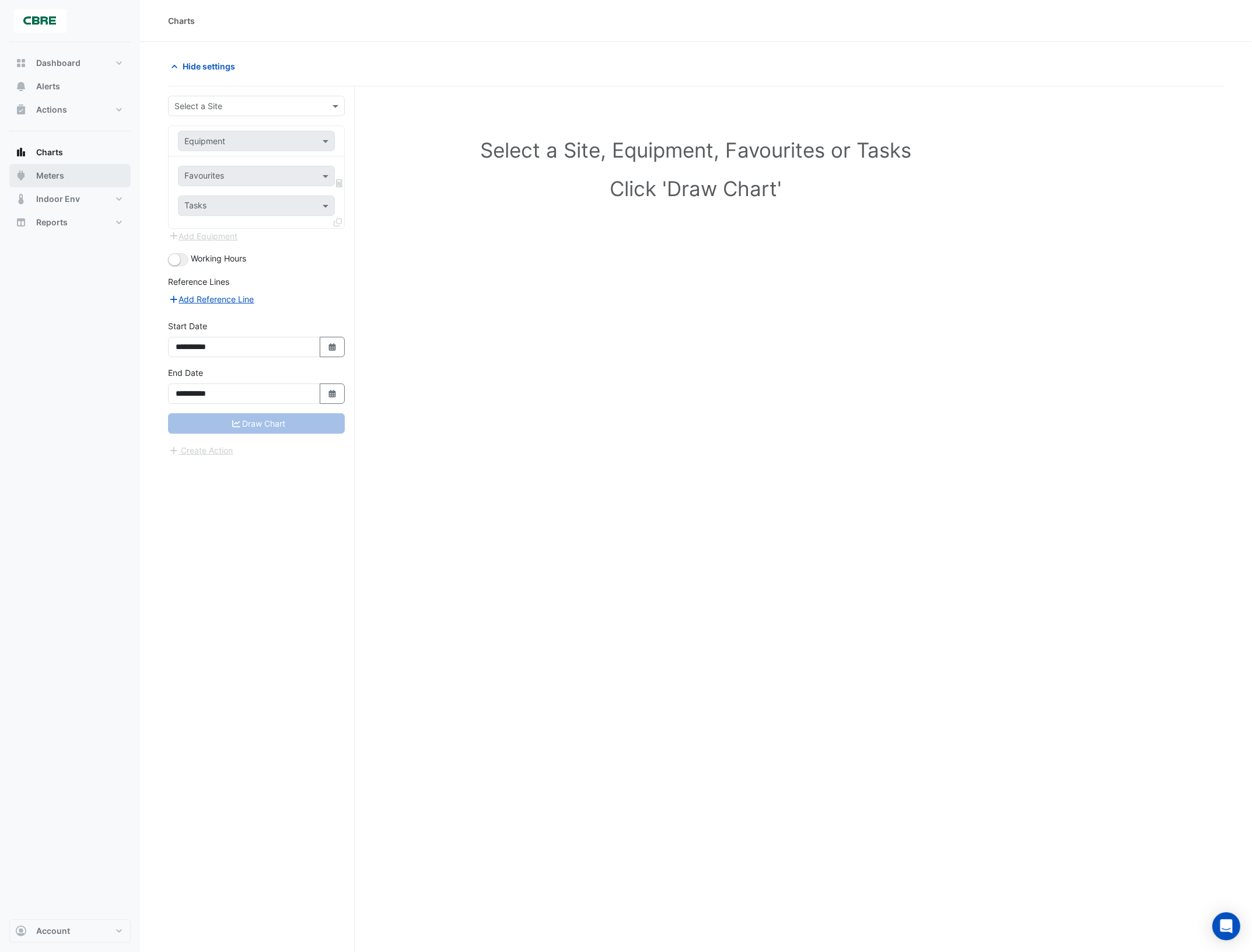
click at [61, 178] on span "Meters" at bounding box center [51, 175] width 28 height 11
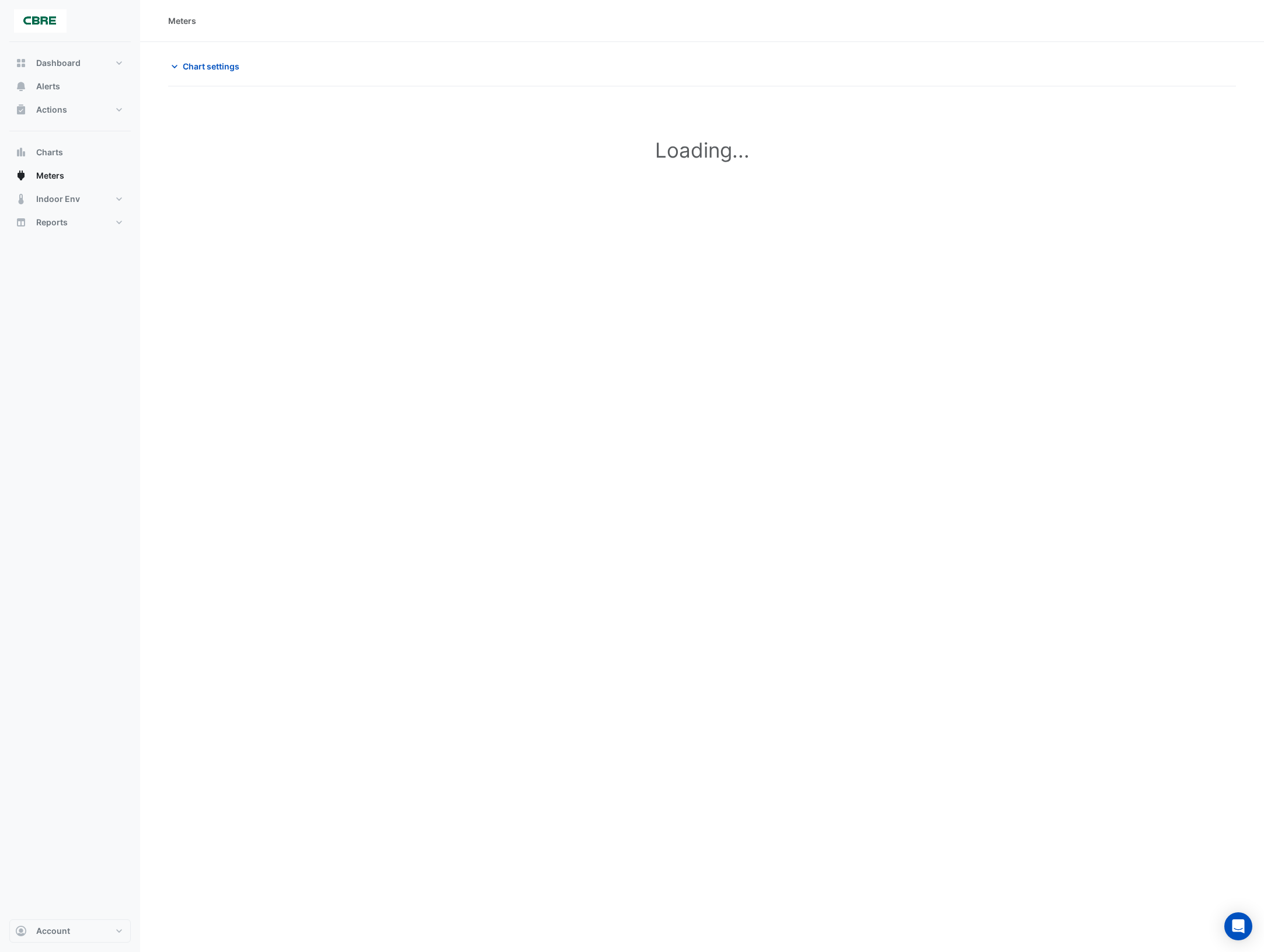
type input "**********"
click at [173, 67] on icon "button" at bounding box center [174, 66] width 11 height 11
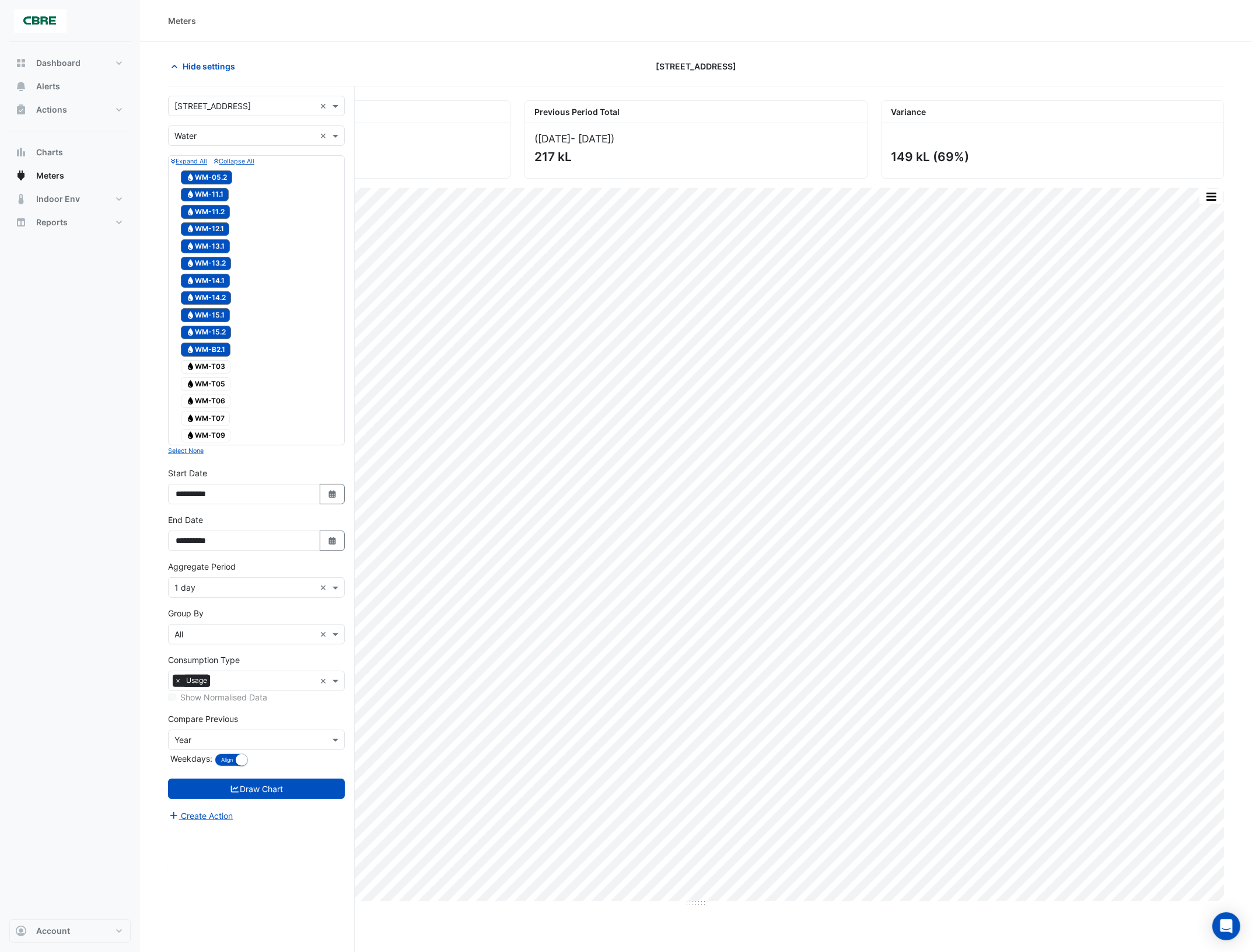
click at [240, 132] on input "text" at bounding box center [245, 136] width 140 height 12
click at [228, 164] on div "Electricity" at bounding box center [256, 161] width 175 height 17
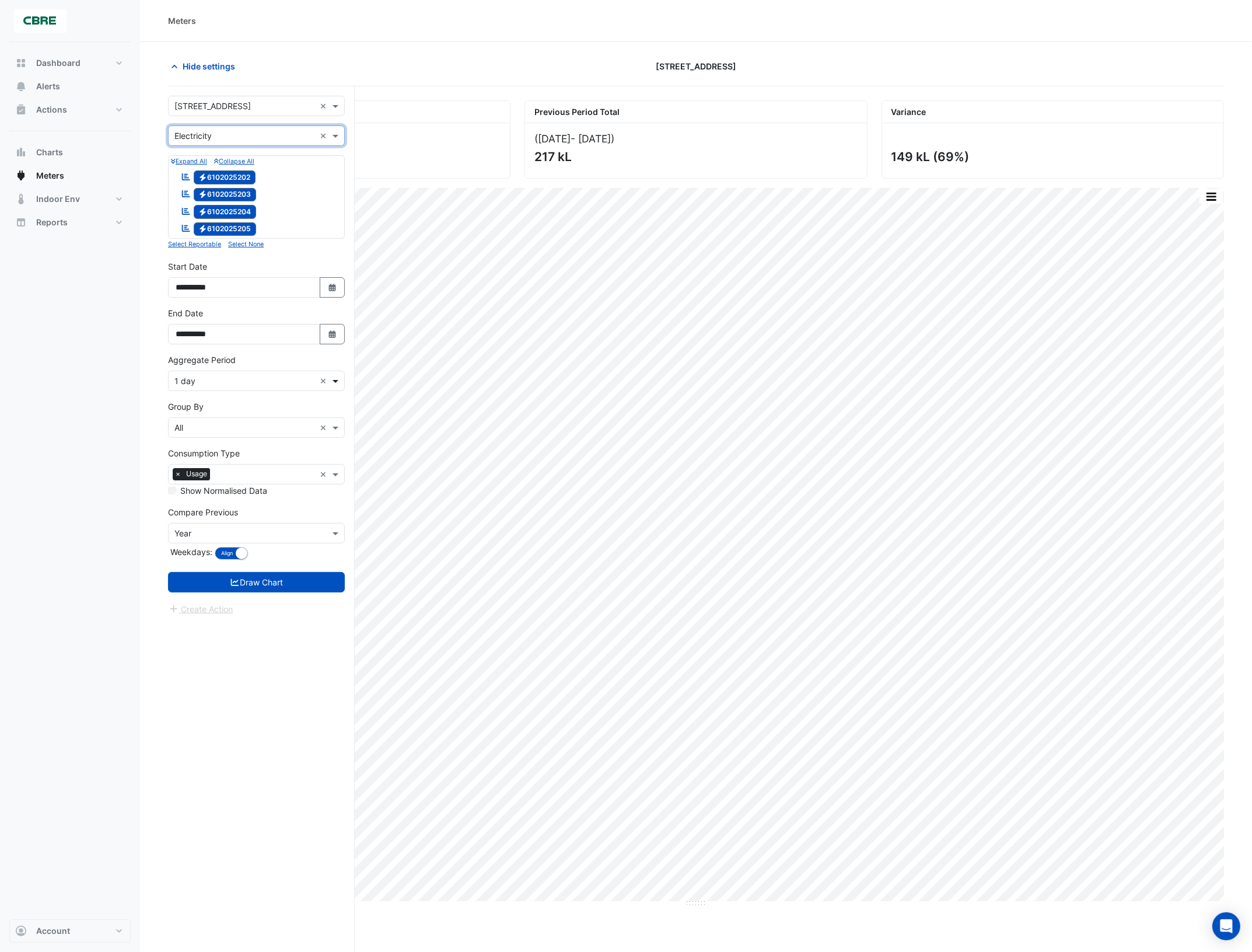
click at [339, 383] on span at bounding box center [337, 381] width 15 height 12
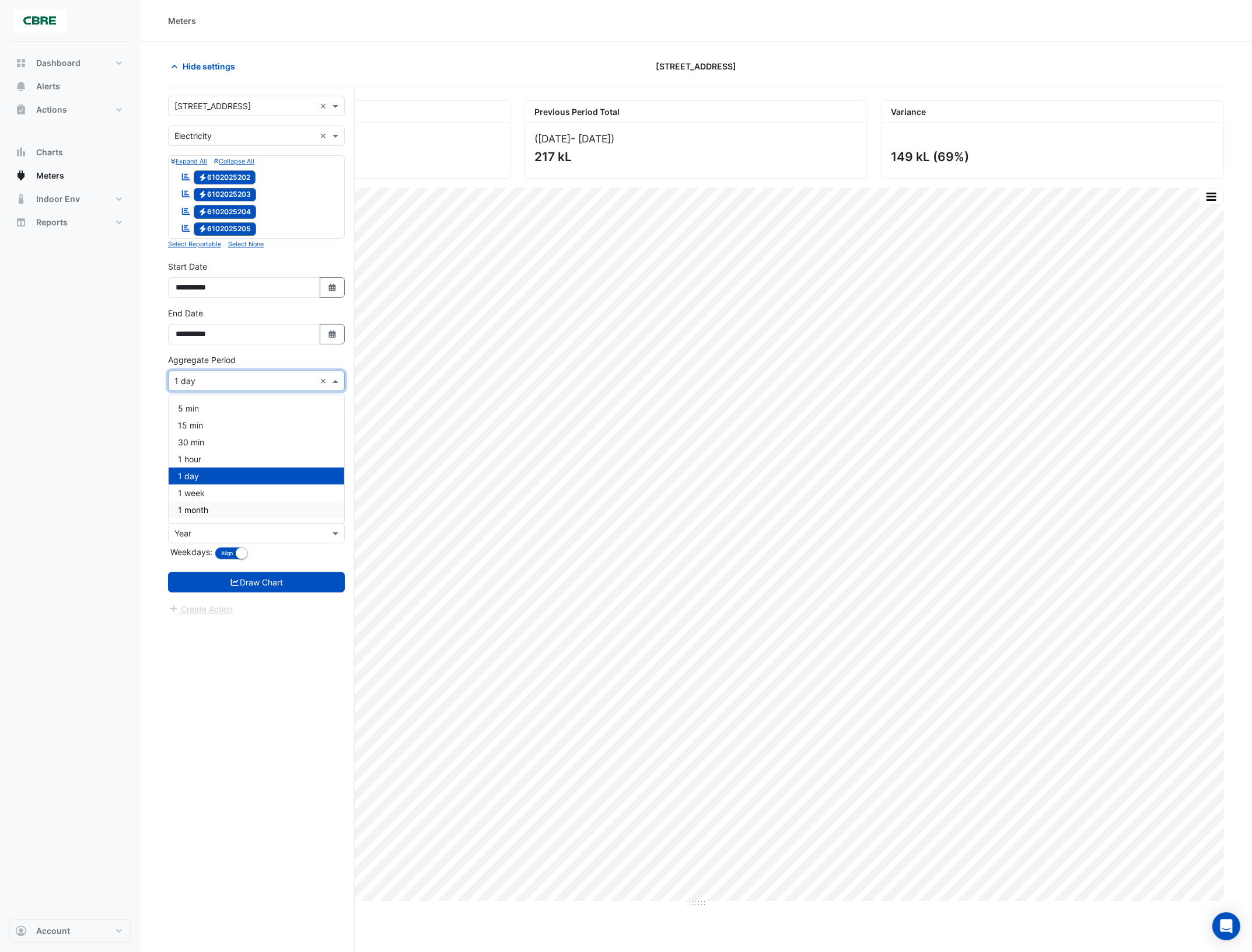
click at [223, 513] on div "1 month" at bounding box center [256, 509] width 175 height 17
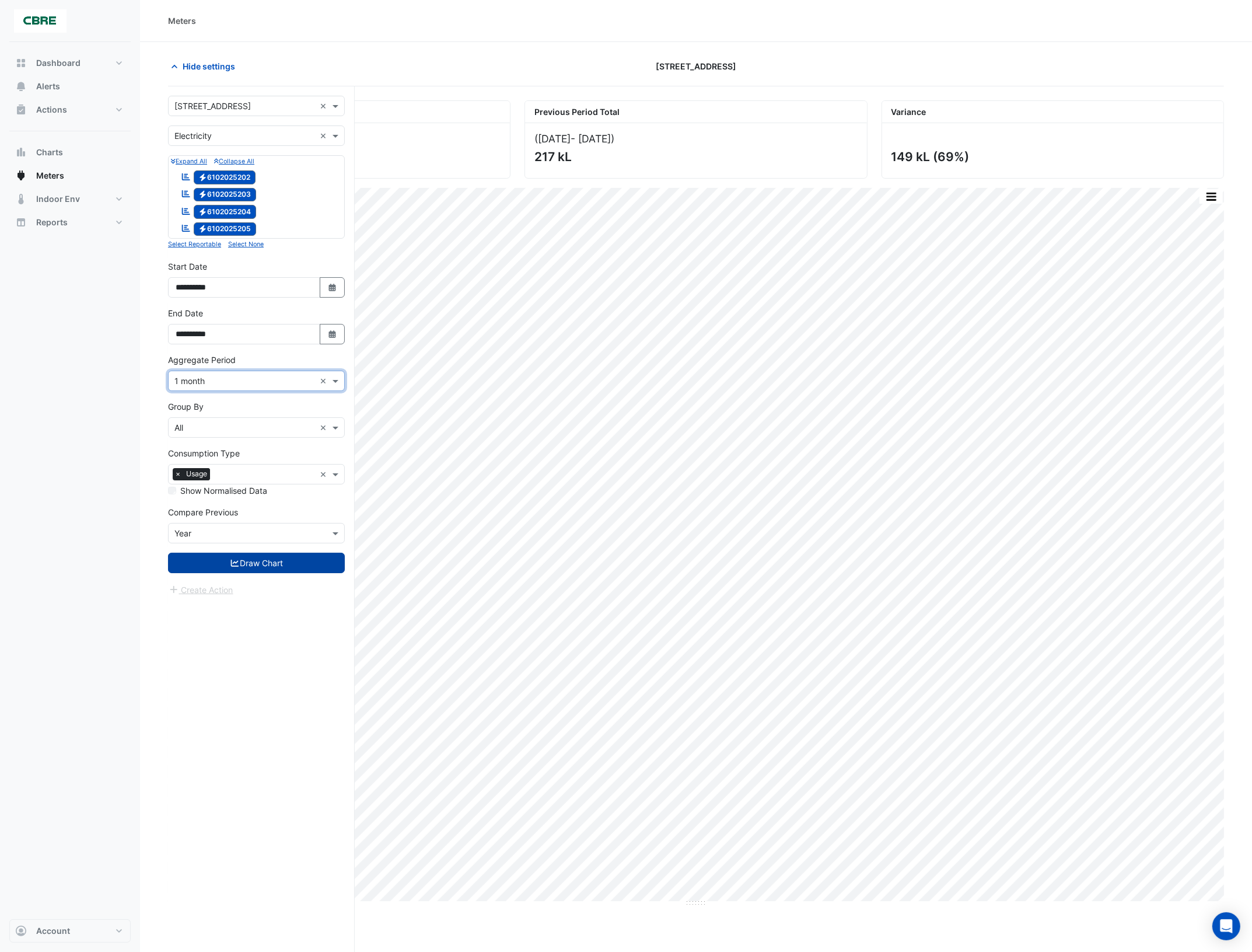
click at [268, 570] on button "Draw Chart" at bounding box center [256, 563] width 177 height 20
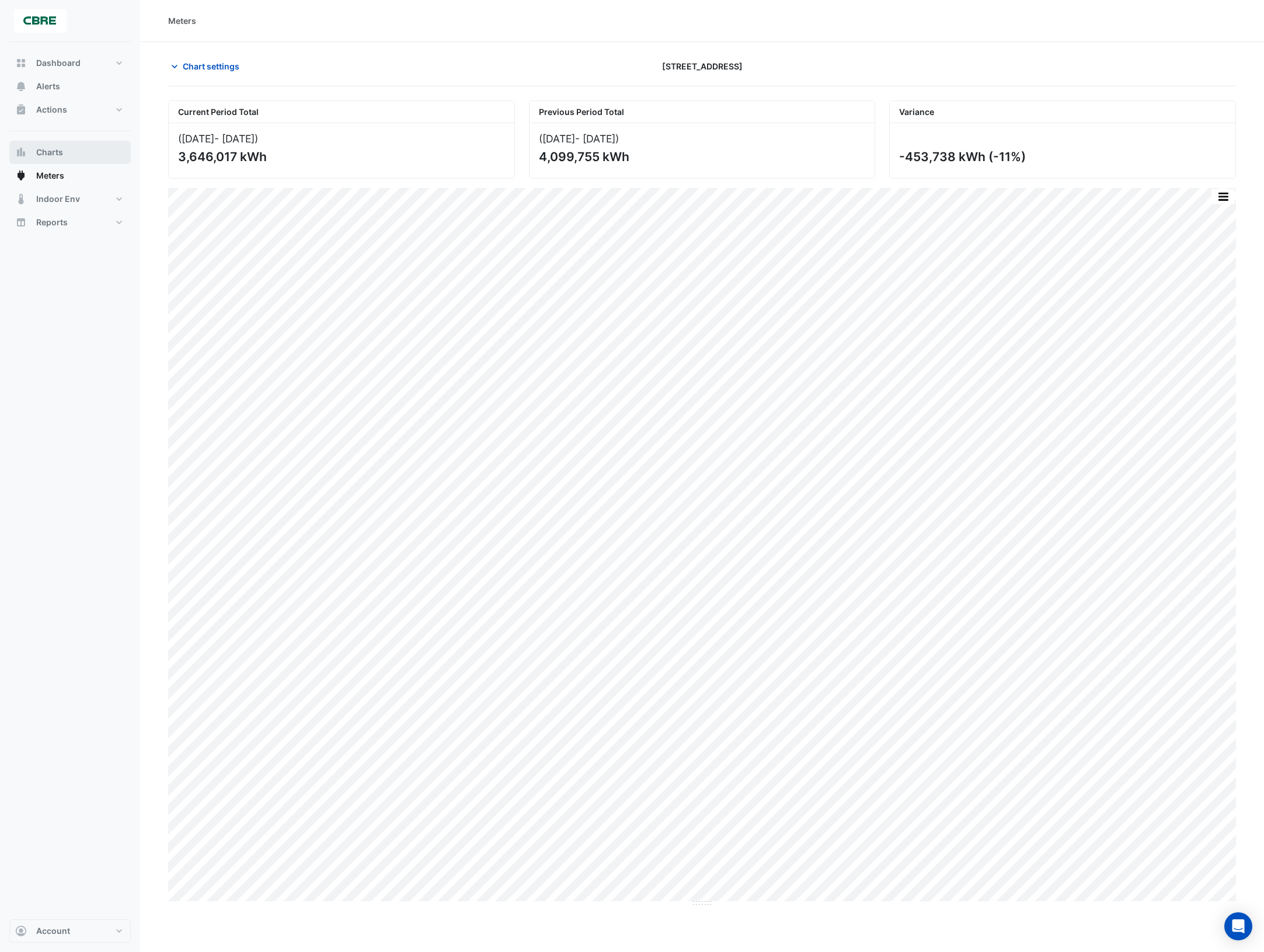
click at [71, 154] on button "Charts" at bounding box center [70, 152] width 121 height 24
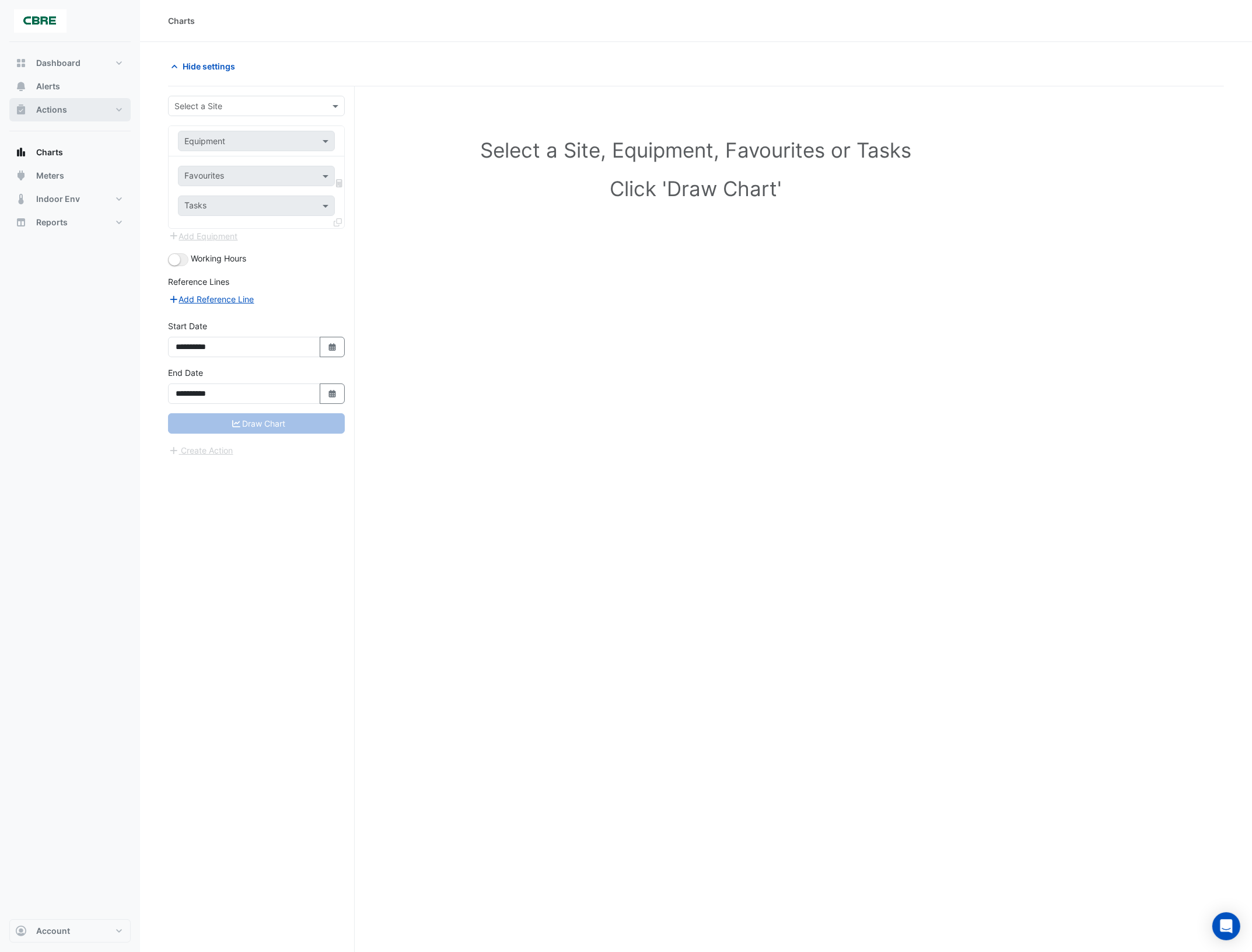
click at [115, 108] on button "Actions" at bounding box center [70, 109] width 121 height 24
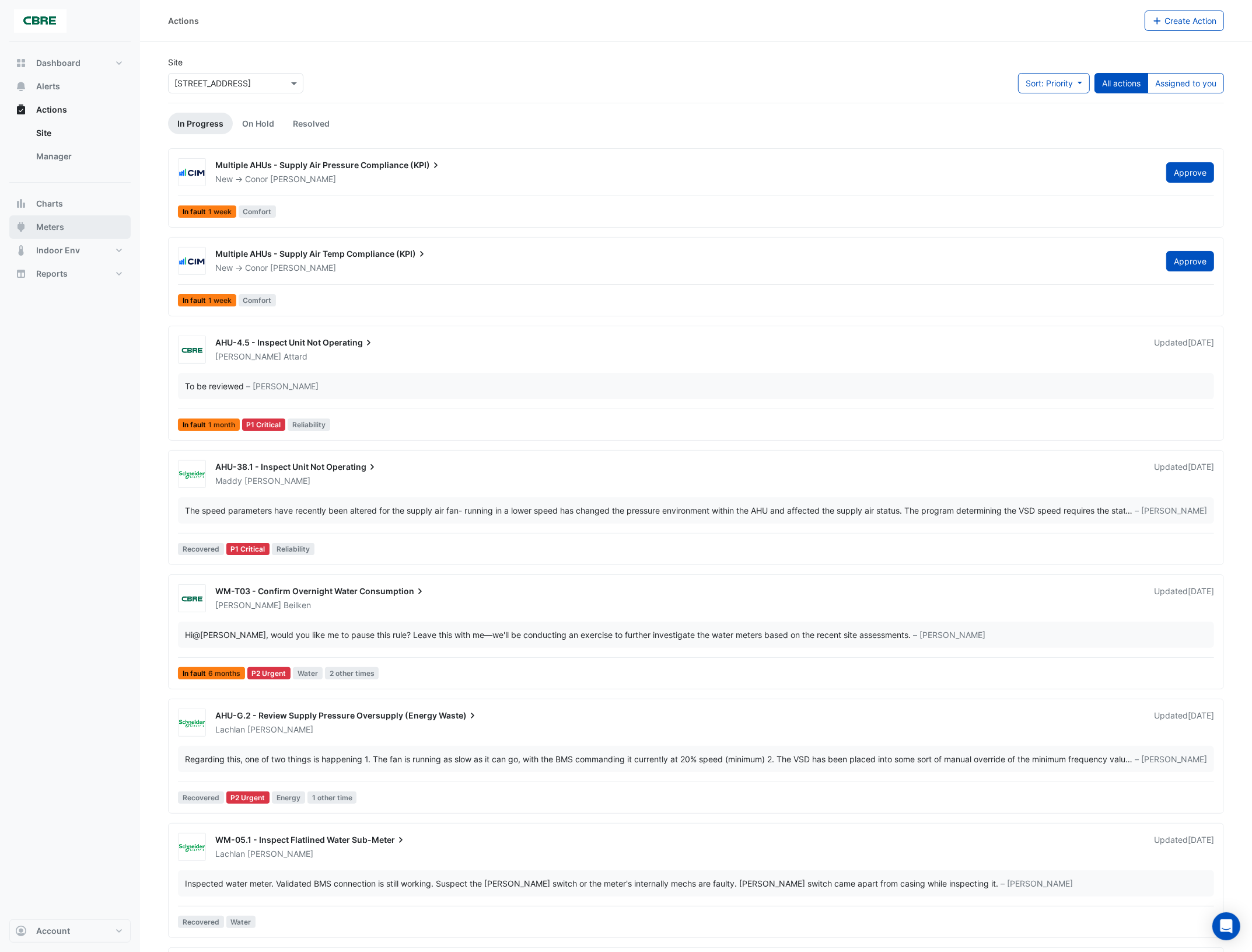
click at [57, 225] on span "Meters" at bounding box center [51, 227] width 28 height 11
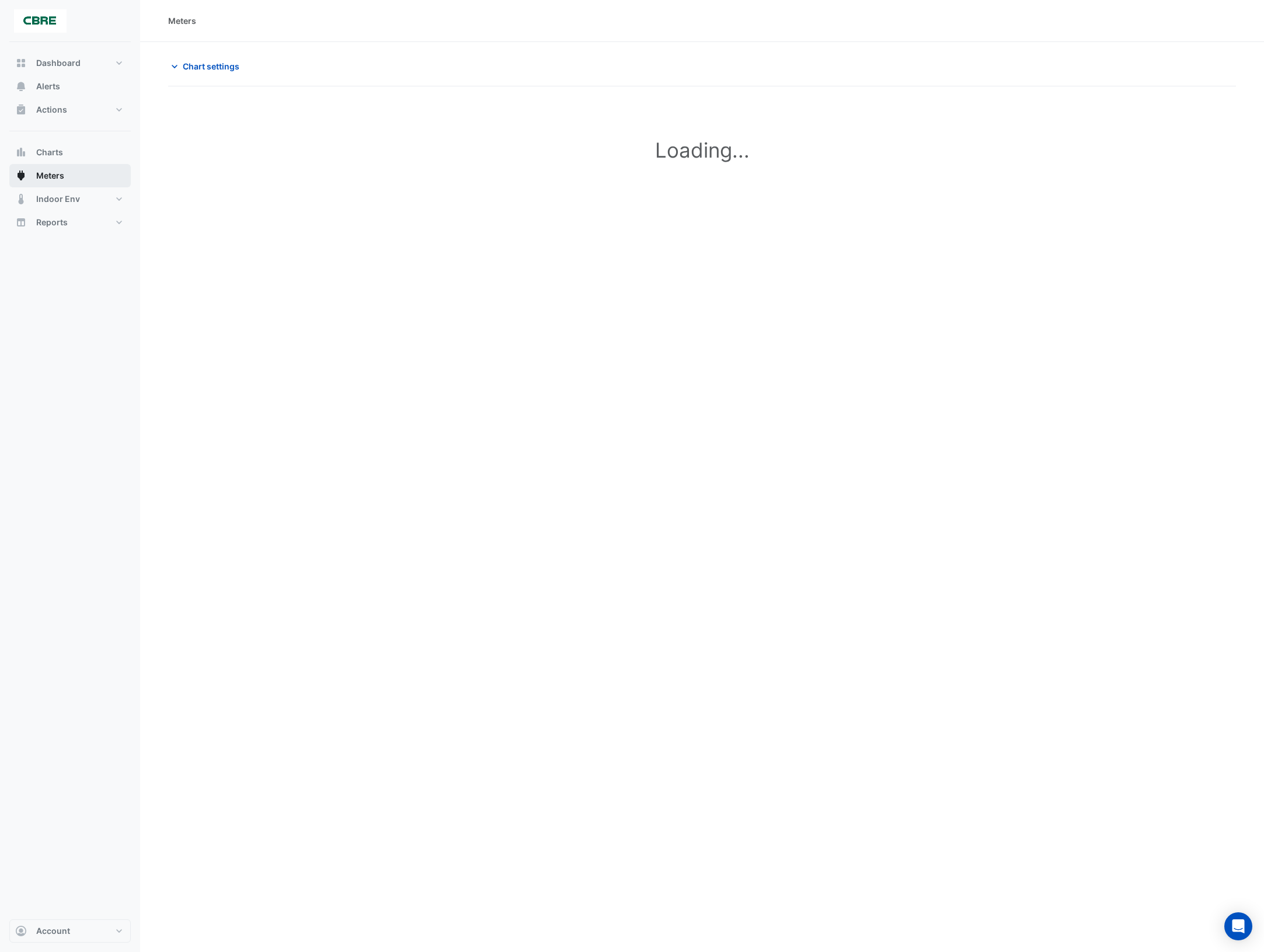
type input "**********"
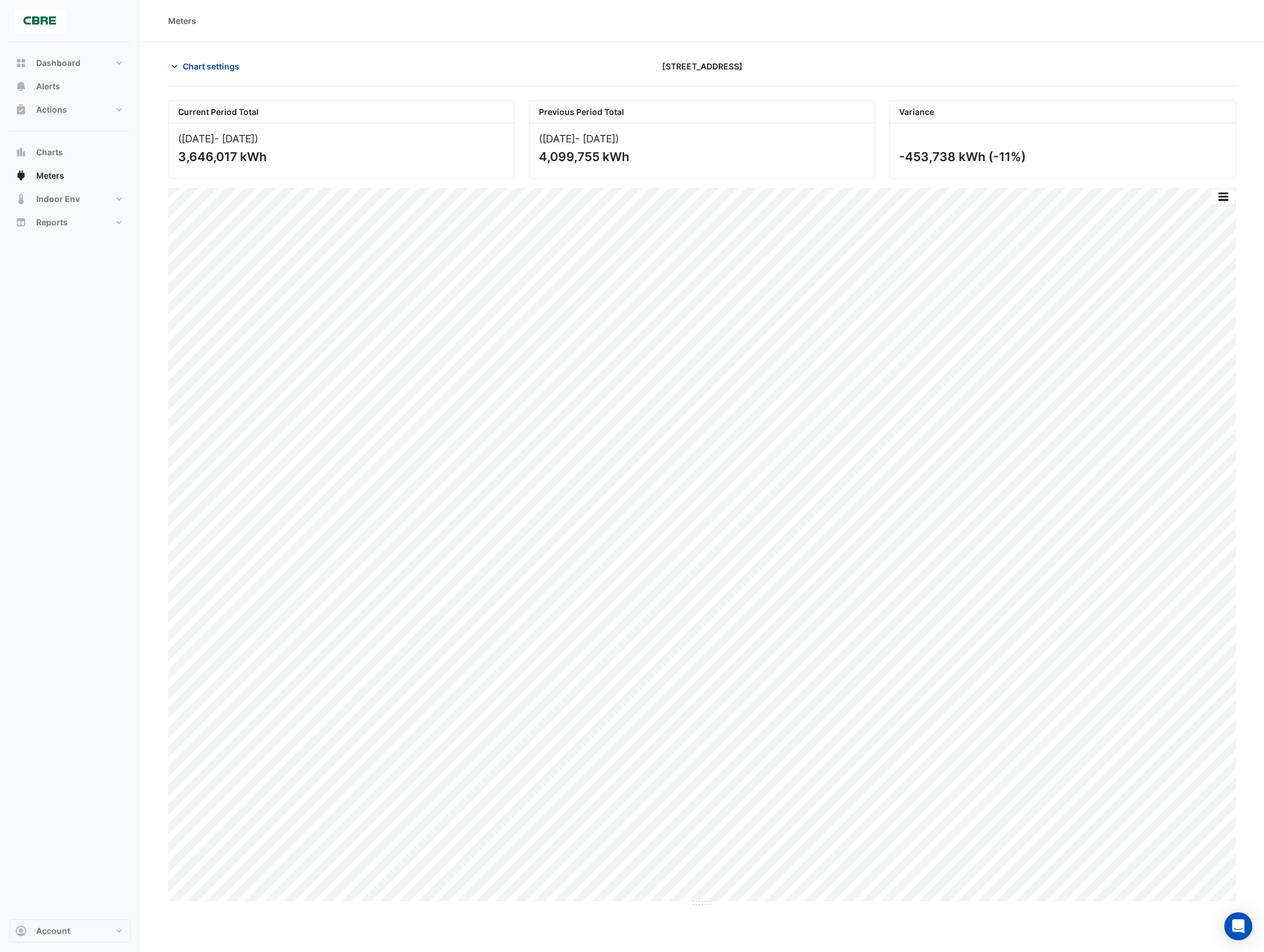
click at [177, 67] on icon "button" at bounding box center [174, 66] width 11 height 11
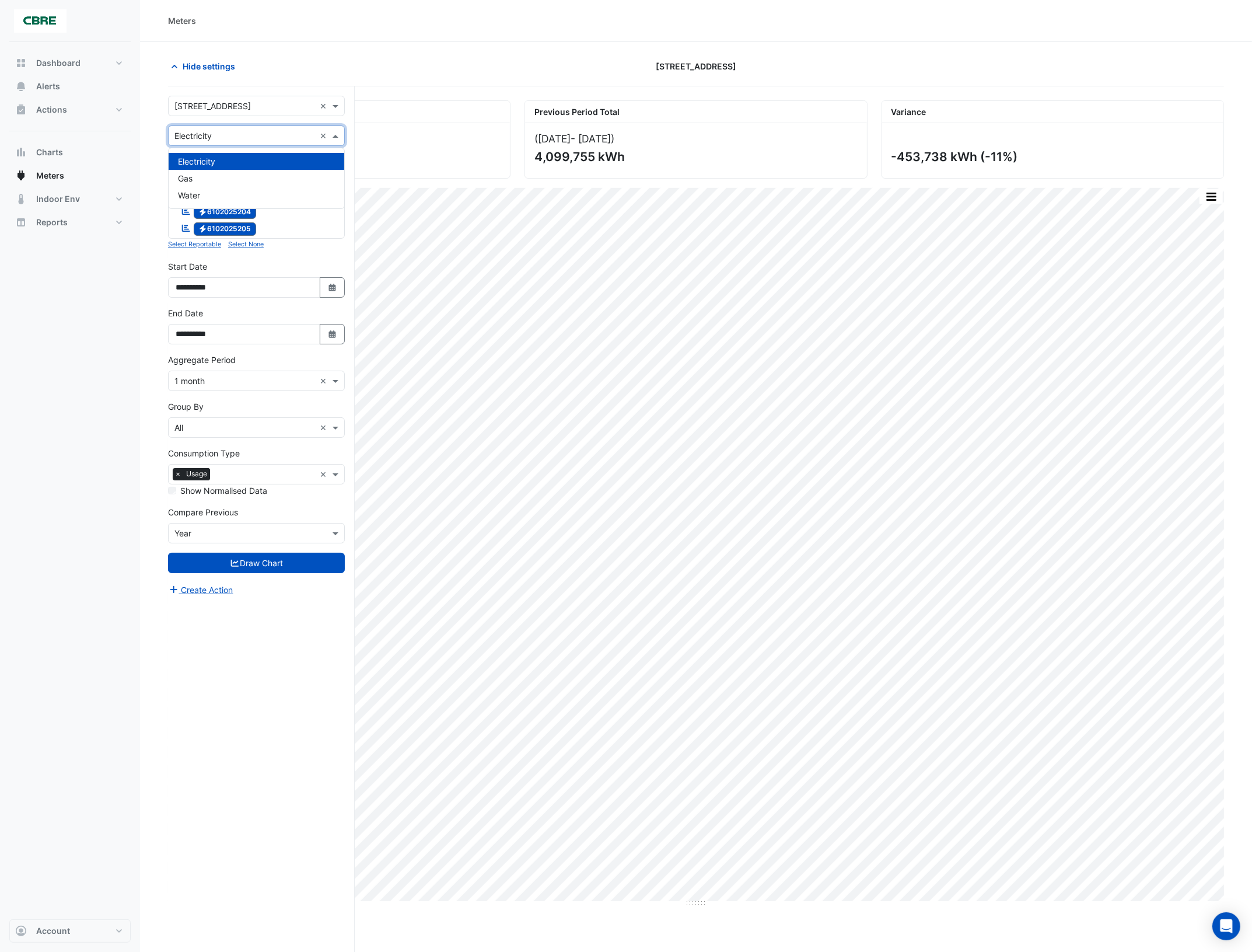
click at [227, 135] on input "text" at bounding box center [245, 136] width 140 height 12
click at [208, 178] on div "Gas" at bounding box center [256, 178] width 175 height 17
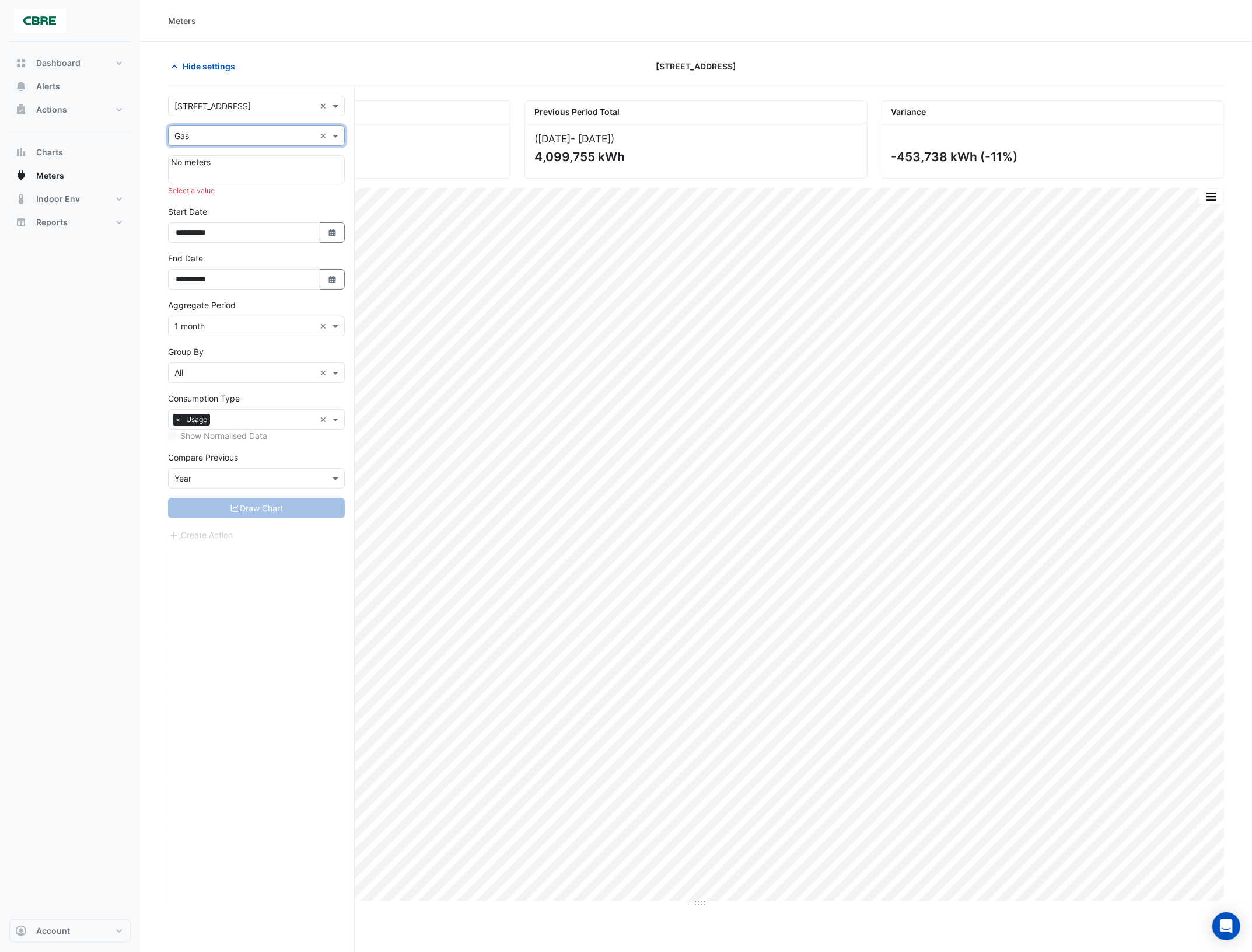
click at [208, 165] on span "No meters" at bounding box center [190, 162] width 40 height 10
click at [249, 170] on div at bounding box center [256, 173] width 171 height 11
click at [277, 167] on div "No meters" at bounding box center [256, 169] width 177 height 28
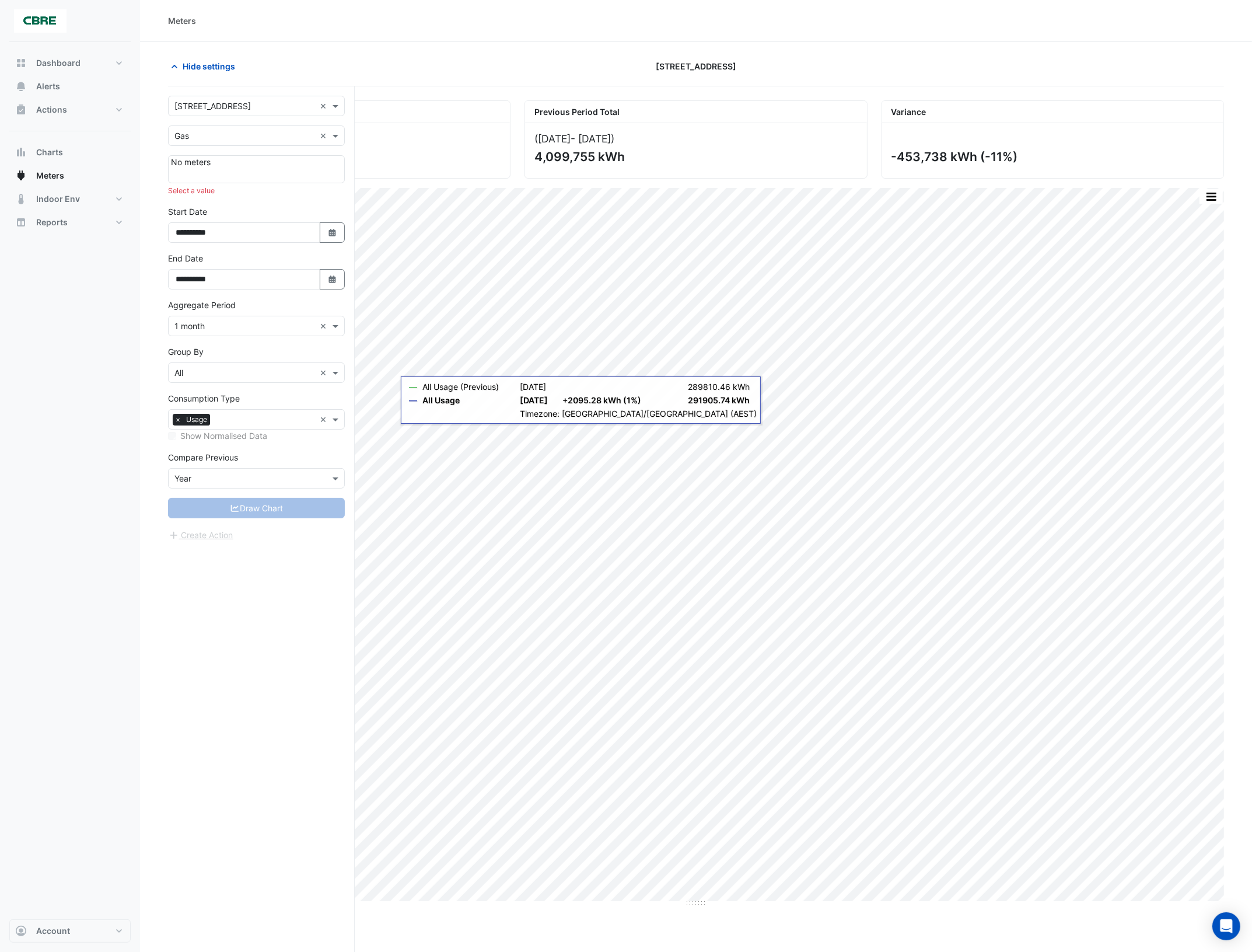
click at [277, 167] on div "No meters" at bounding box center [256, 169] width 177 height 28
click at [335, 136] on span at bounding box center [337, 136] width 15 height 12
click at [67, 203] on span "Indoor Env" at bounding box center [58, 198] width 44 height 11
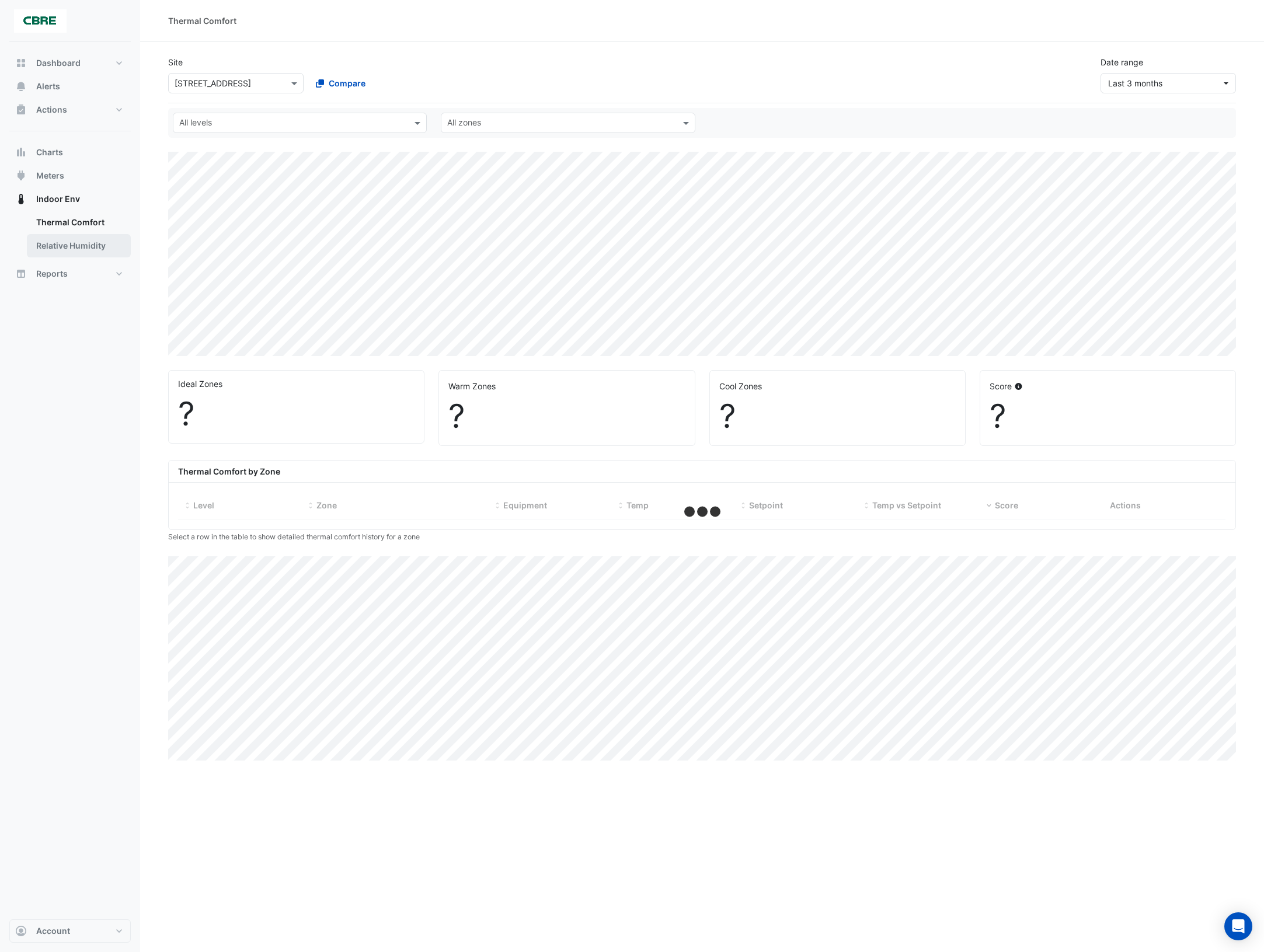
select select "***"
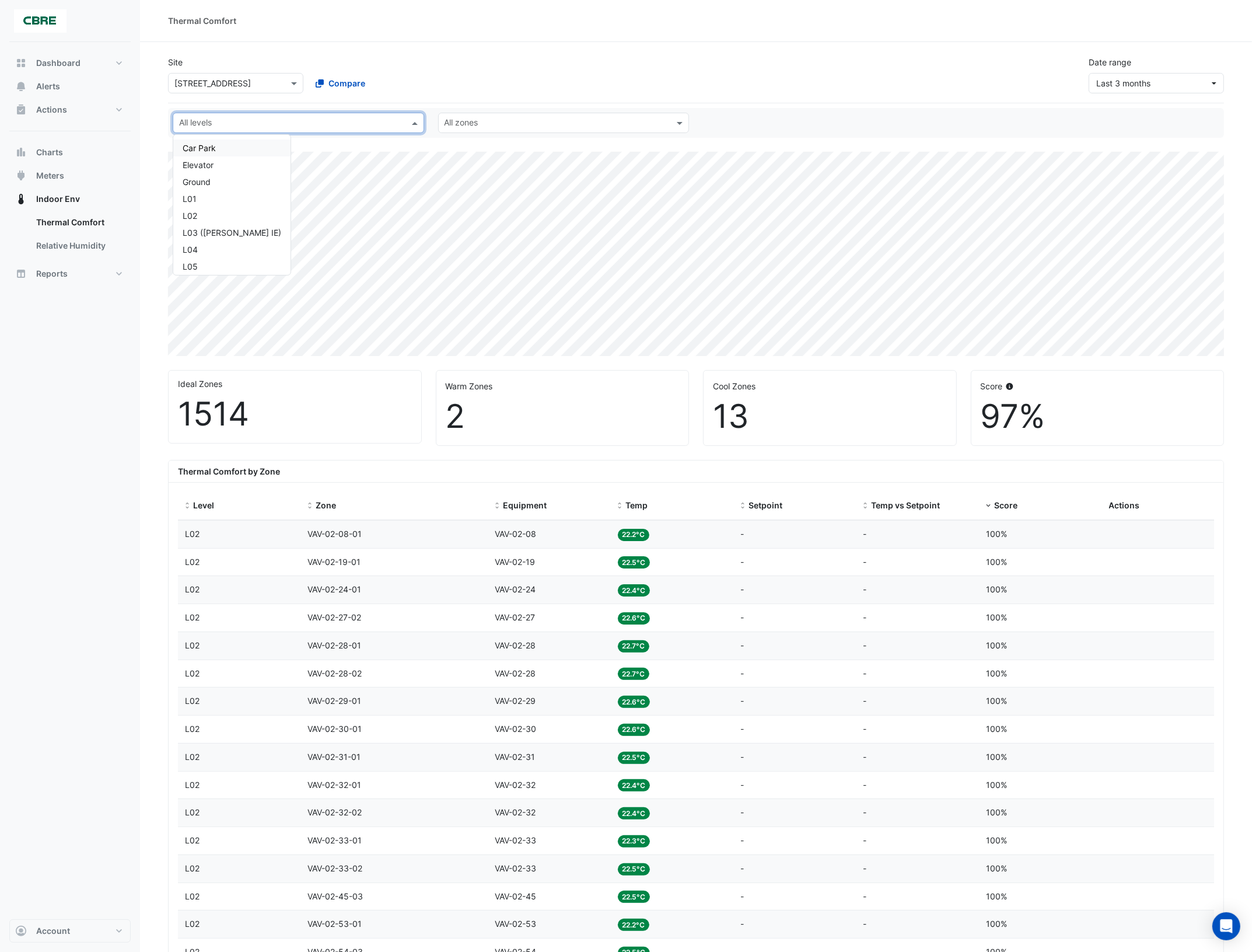
click at [395, 125] on input "text" at bounding box center [292, 124] width 225 height 12
click at [538, 64] on div "Site × [STREET_ADDRESS] Compare Date range Last 3 months" at bounding box center [696, 69] width 1071 height 47
click at [540, 120] on input "text" at bounding box center [557, 124] width 225 height 12
click at [560, 65] on div "Site × [STREET_ADDRESS] Compare Date range Last 3 months" at bounding box center [696, 69] width 1071 height 47
click at [59, 243] on link "Relative Humidity" at bounding box center [79, 246] width 104 height 24
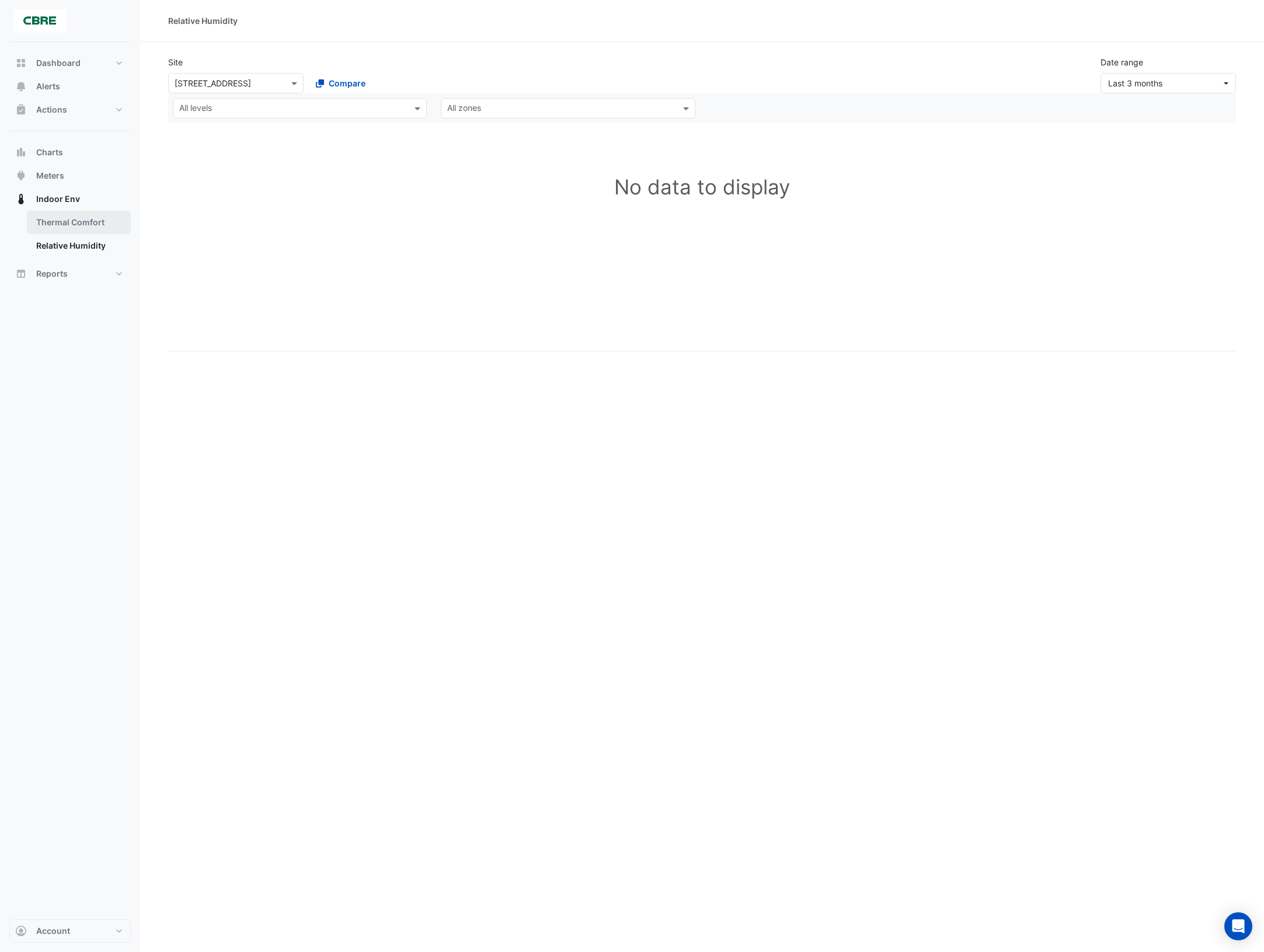
click at [80, 227] on link "Thermal Comfort" at bounding box center [79, 222] width 104 height 24
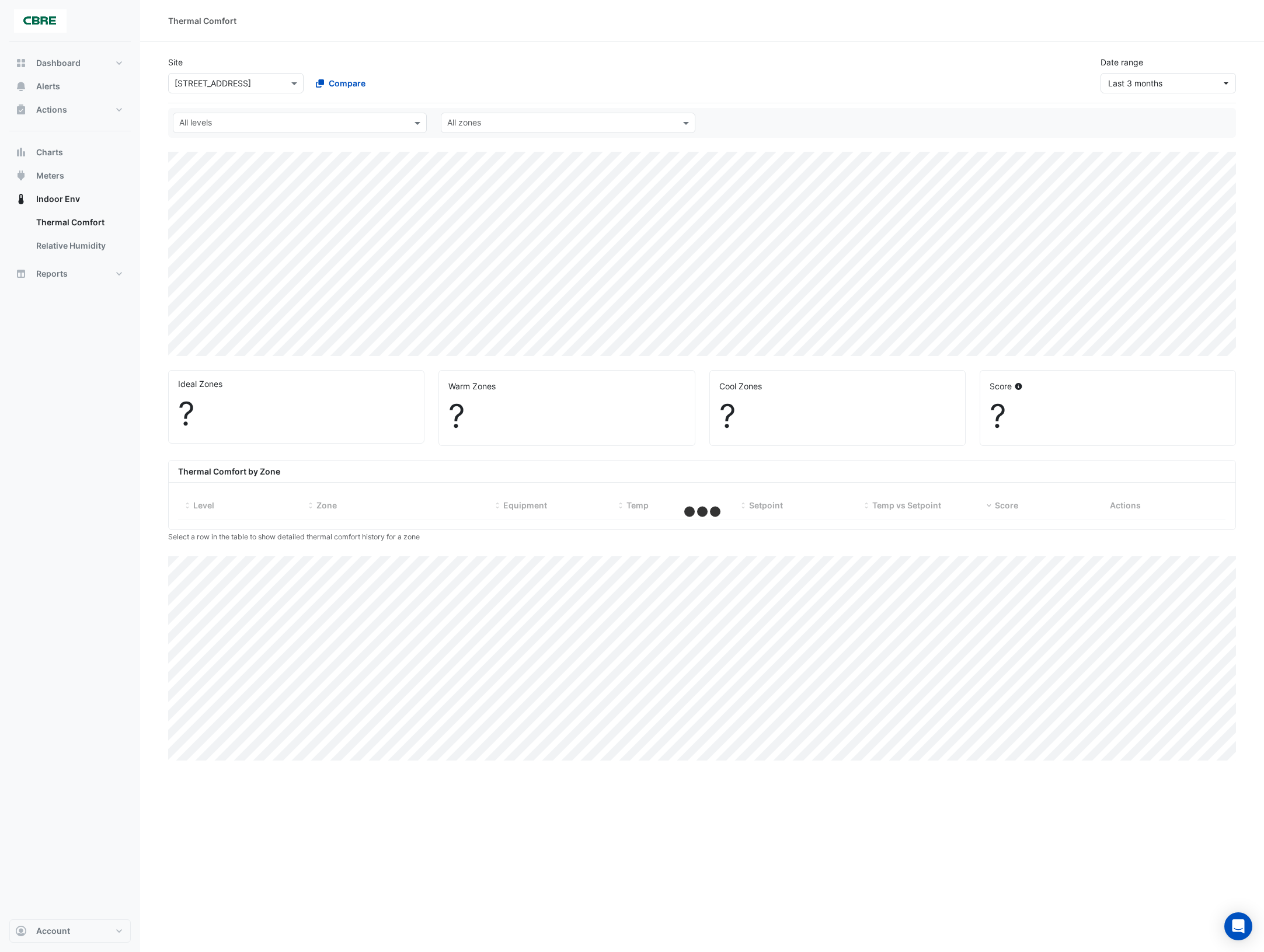
select select "***"
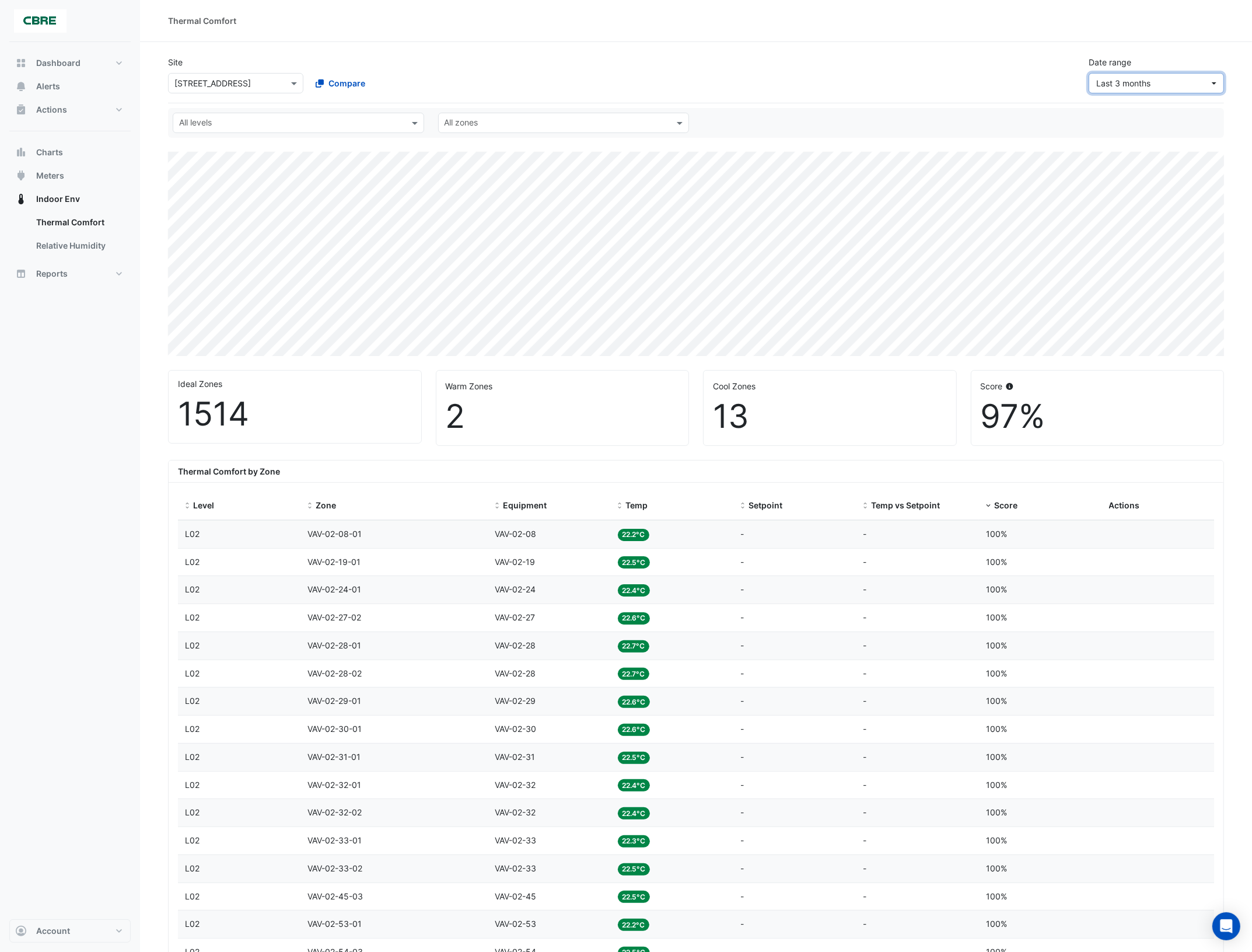
click at [1208, 86] on span "Last 3 months" at bounding box center [1153, 83] width 113 height 12
click at [1142, 264] on div "Last 12 months" at bounding box center [1128, 264] width 58 height 12
click at [1171, 85] on span "Last 12 months" at bounding box center [1153, 83] width 113 height 12
click at [1127, 249] on div "Last quarter" at bounding box center [1122, 248] width 47 height 12
click at [1162, 86] on span "Last quarter" at bounding box center [1153, 83] width 113 height 12
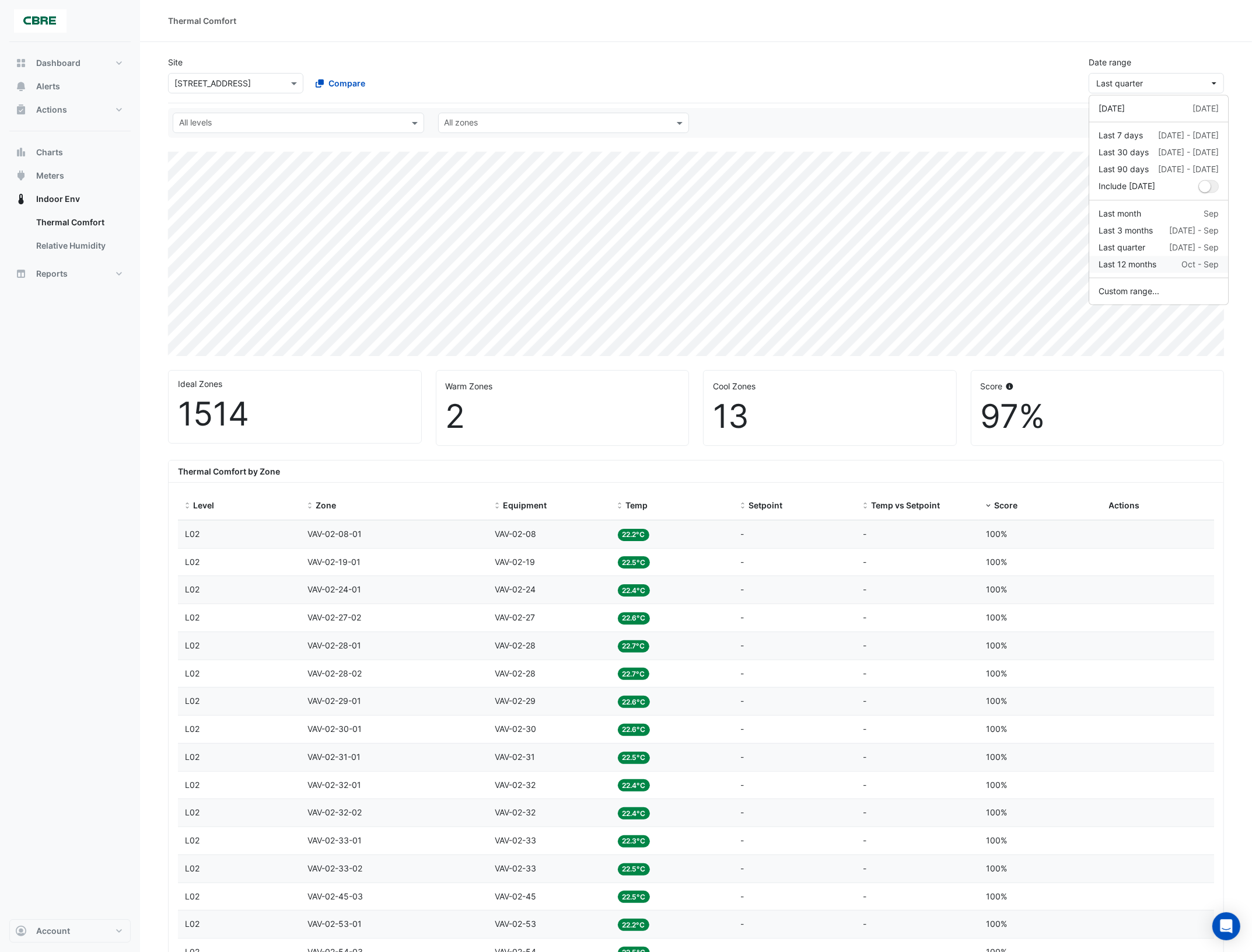
click at [1135, 264] on div "Last 12 months" at bounding box center [1128, 264] width 58 height 12
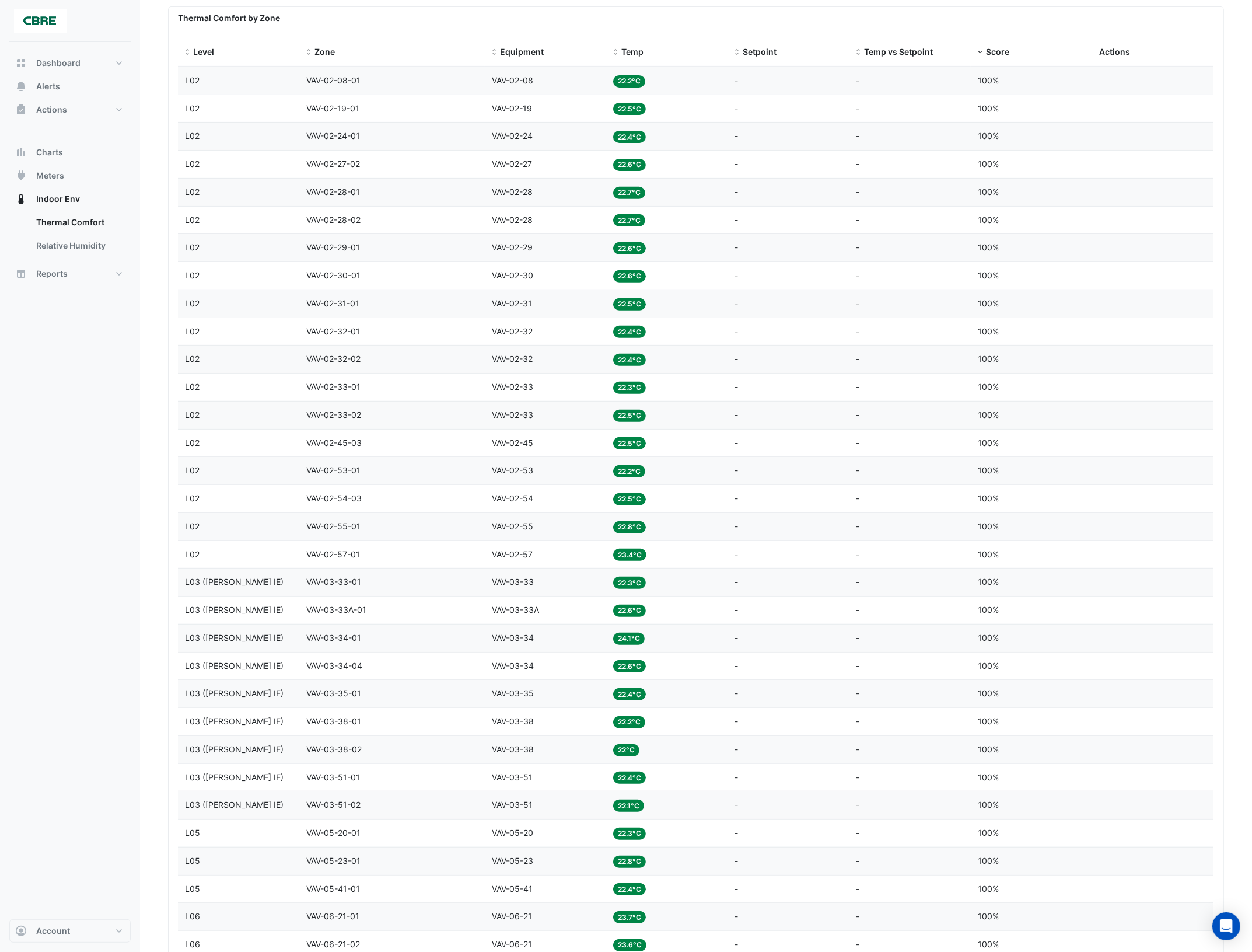
scroll to position [214, 0]
